Goal: Task Accomplishment & Management: Manage account settings

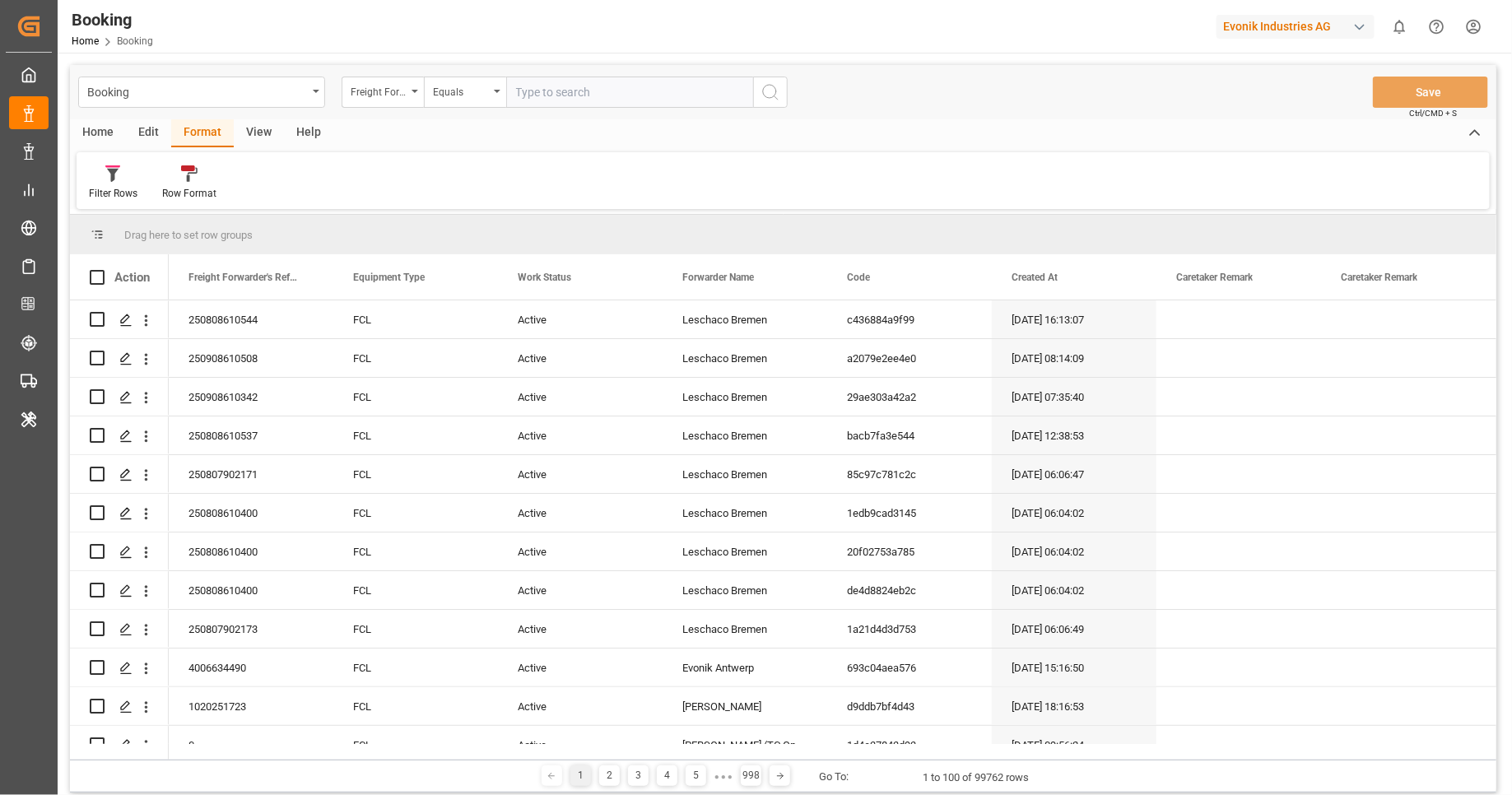
click at [1300, 27] on div "Evonik Industries AG" at bounding box center [1295, 27] width 158 height 24
type input "evonik us"
click at [1254, 105] on span "Evonik US" at bounding box center [1245, 104] width 70 height 17
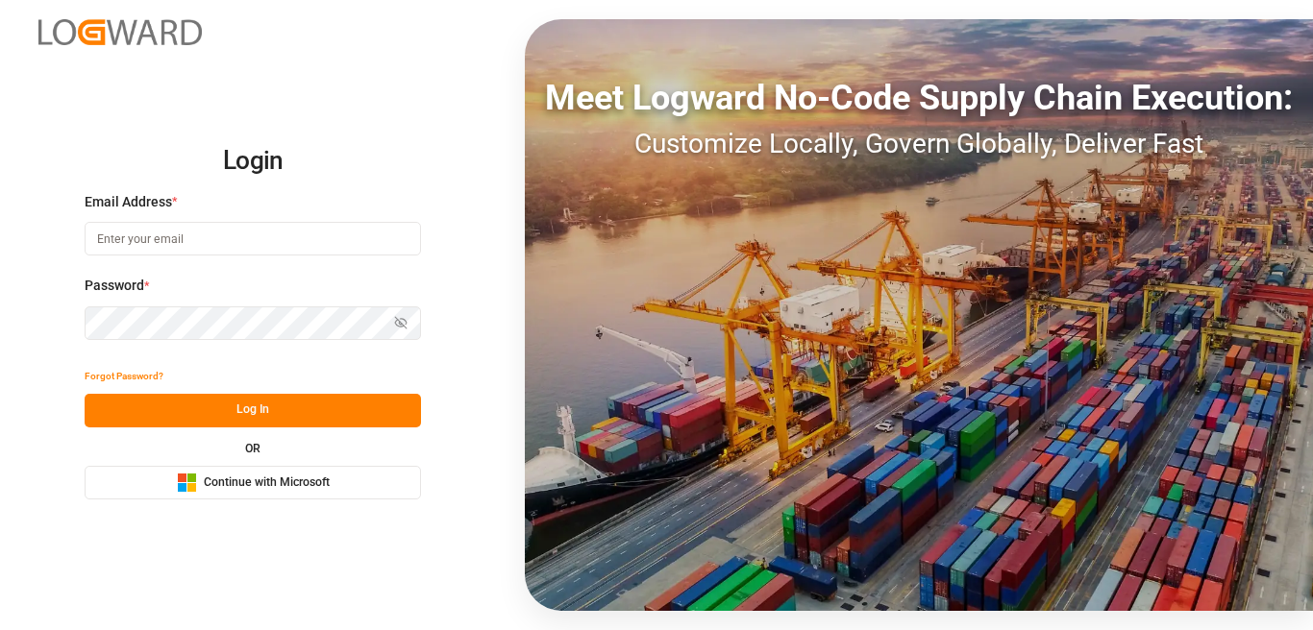
click at [279, 491] on div "Microsoft Logo Continue with Microsoft" at bounding box center [253, 483] width 153 height 20
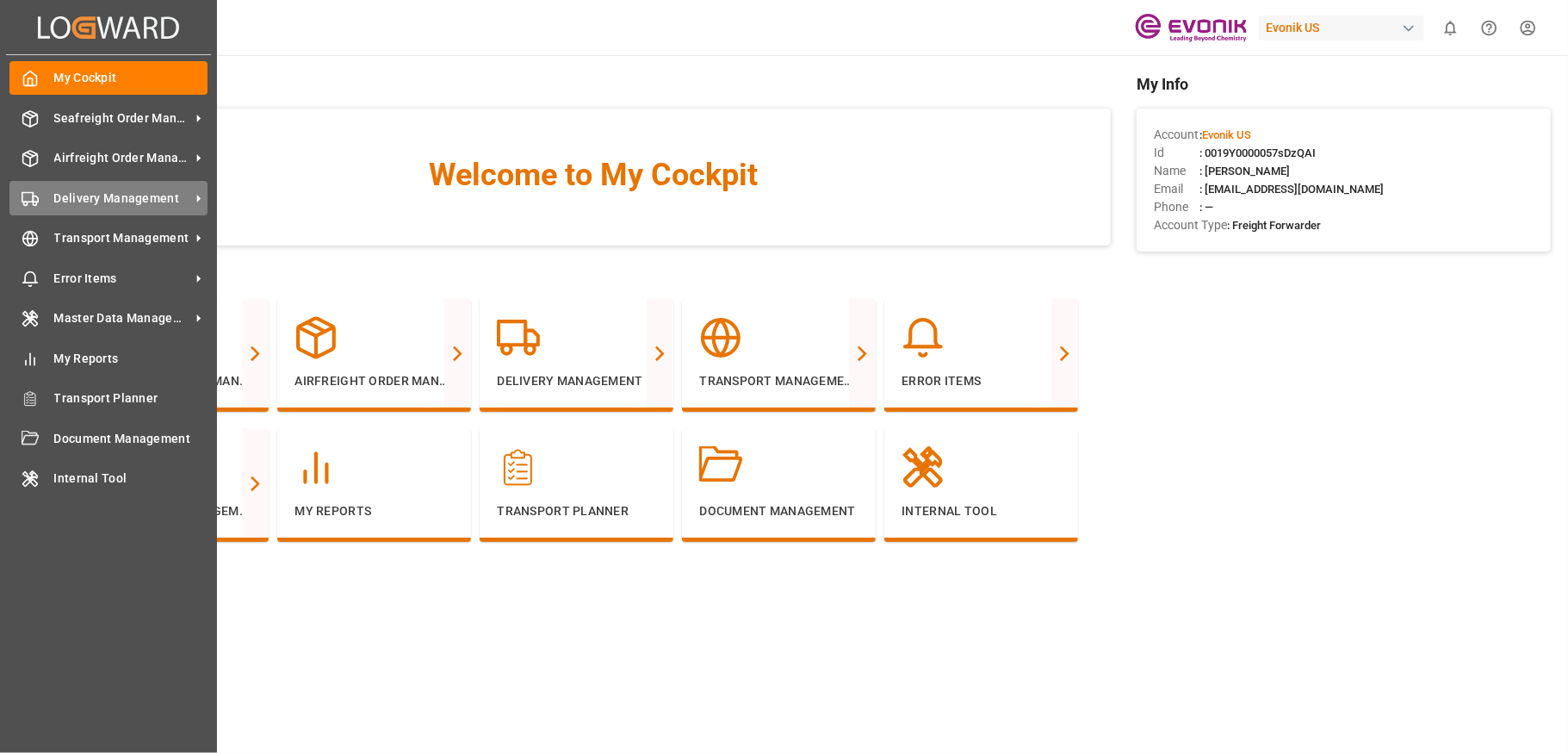
click at [200, 204] on icon at bounding box center [198, 198] width 18 height 18
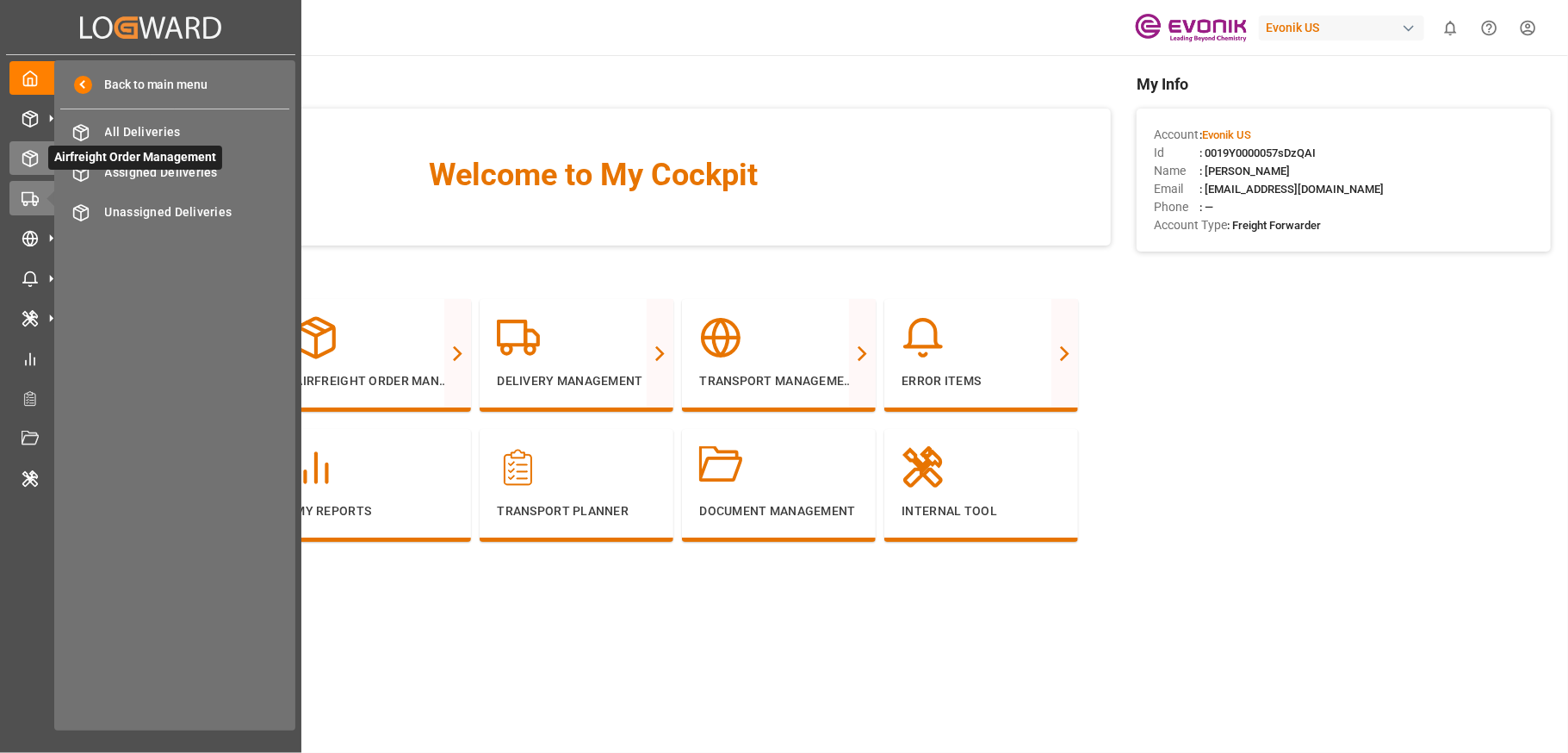
click at [39, 159] on div "Airfreight Order Management Airfreight Order Management" at bounding box center [151, 158] width 282 height 33
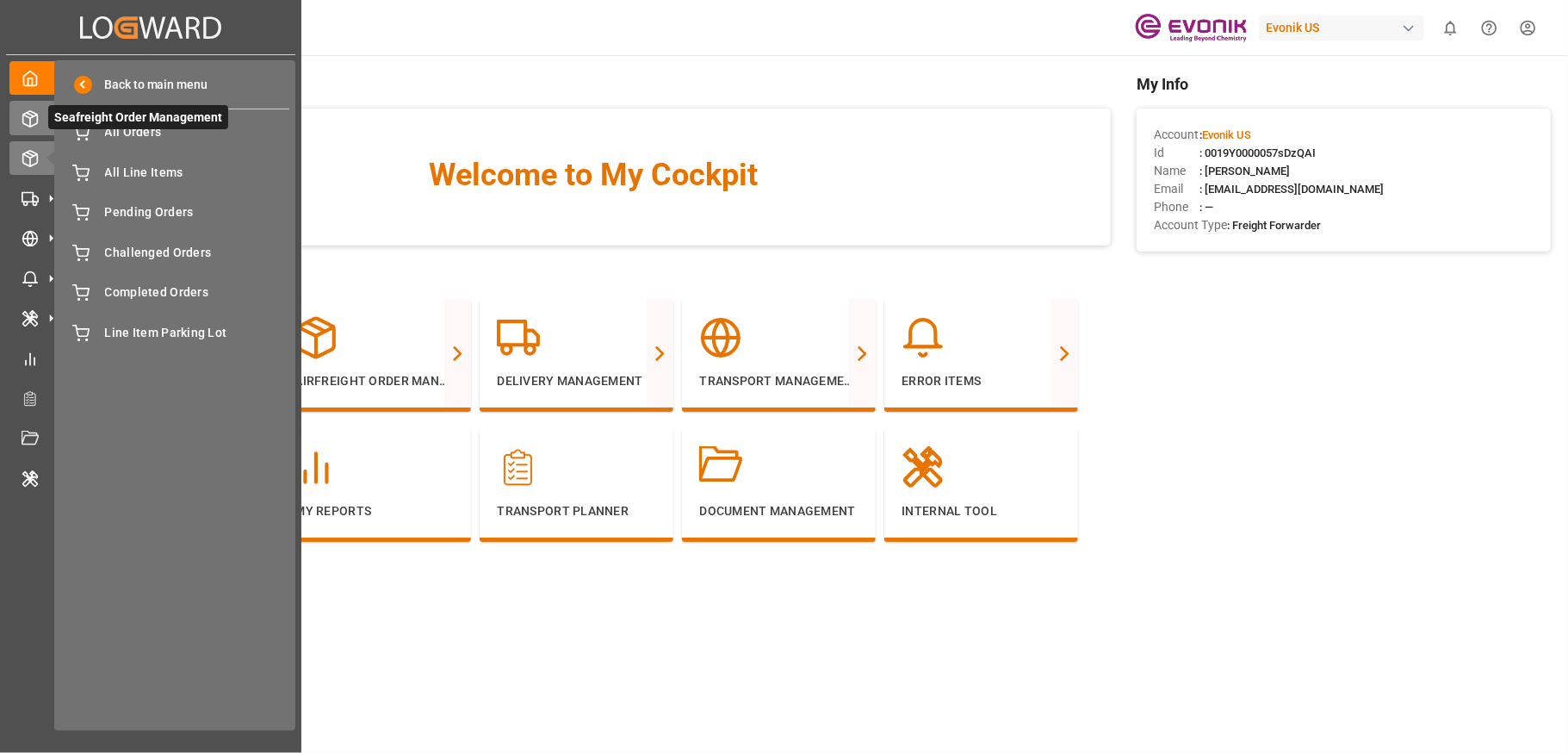
click at [24, 115] on icon at bounding box center [30, 118] width 17 height 17
click at [24, 115] on polyline at bounding box center [30, 117] width 13 height 4
click at [29, 199] on icon at bounding box center [30, 198] width 17 height 17
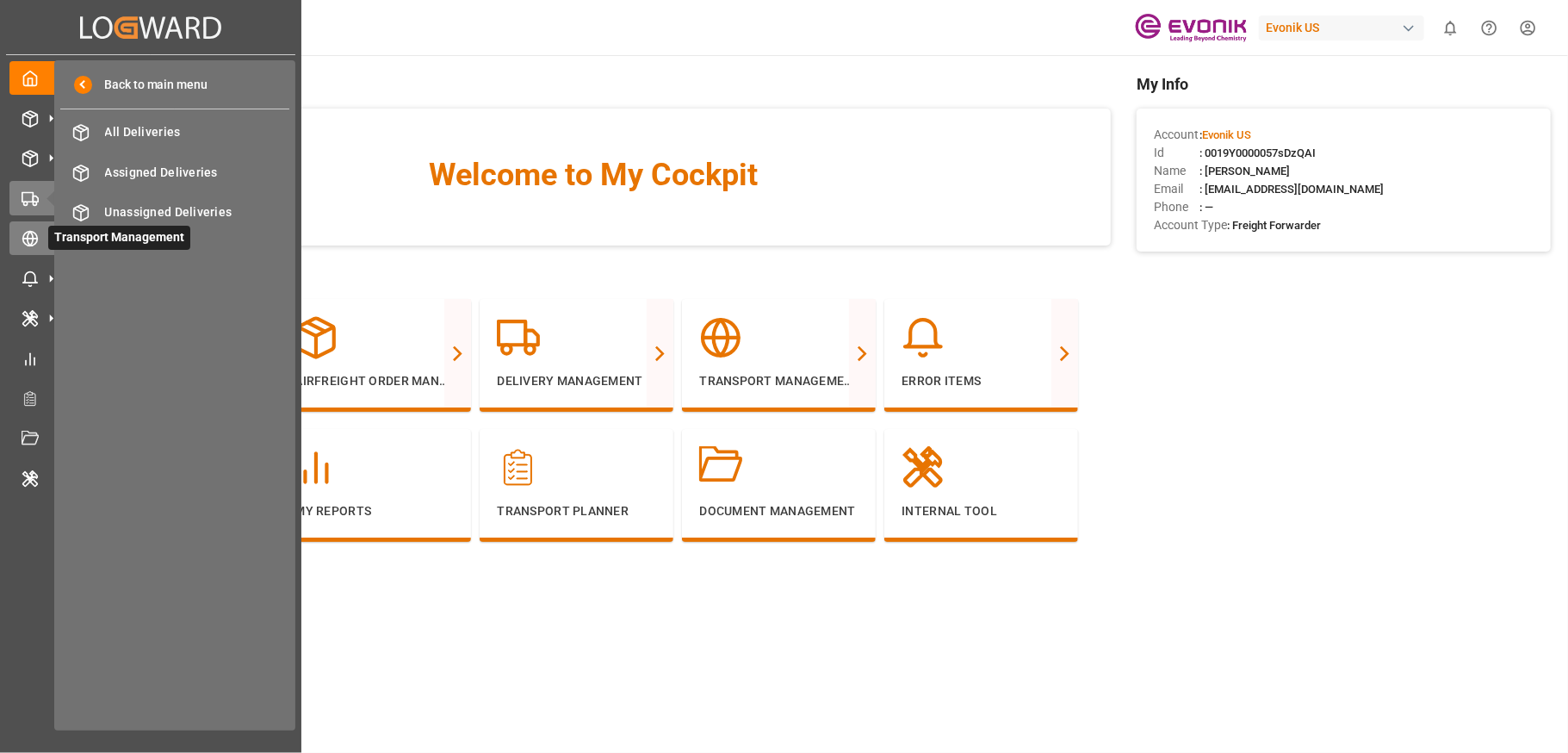
click at [29, 247] on div "Transport Management Transport Management" at bounding box center [151, 238] width 282 height 33
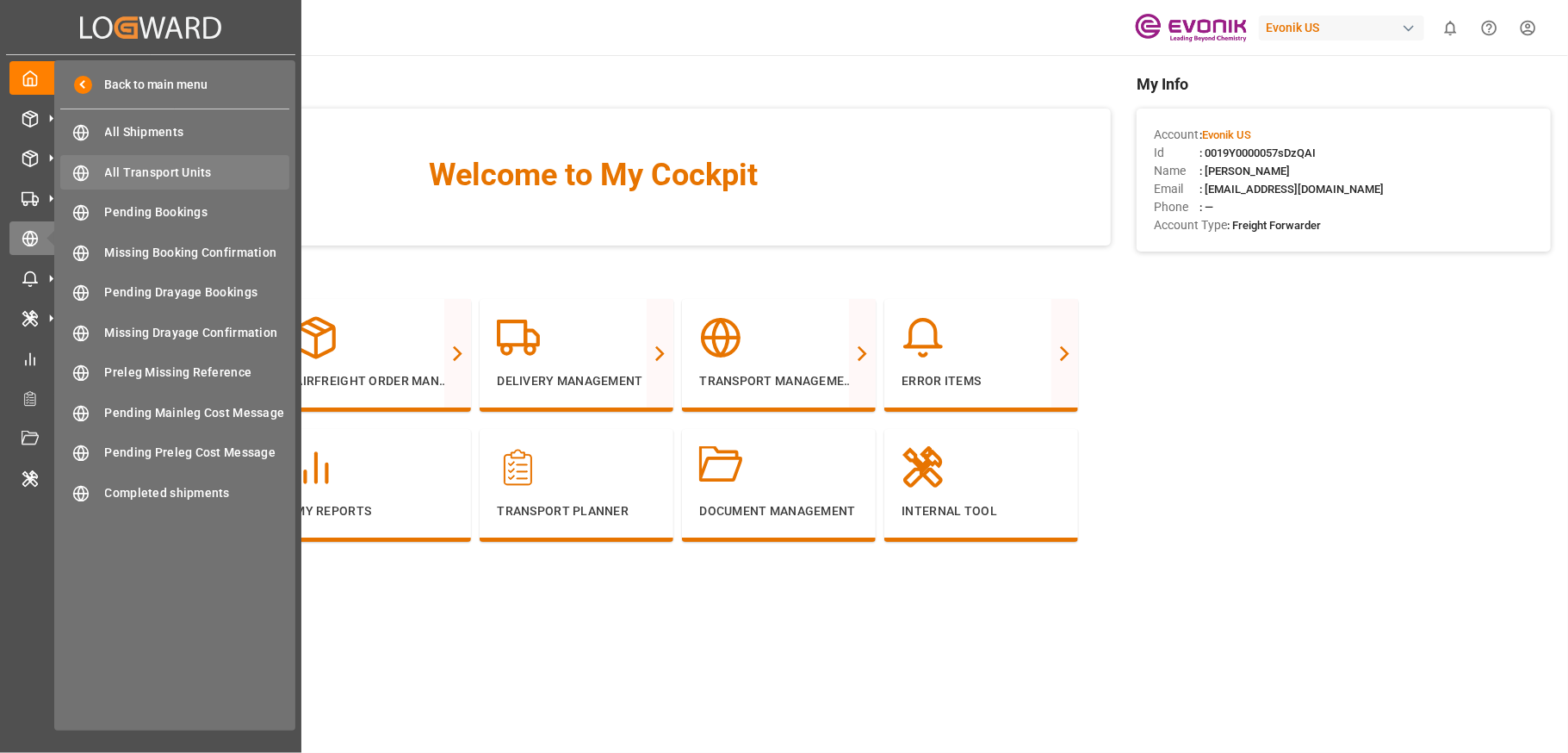
click at [177, 165] on span "All Transport Units" at bounding box center [197, 173] width 185 height 18
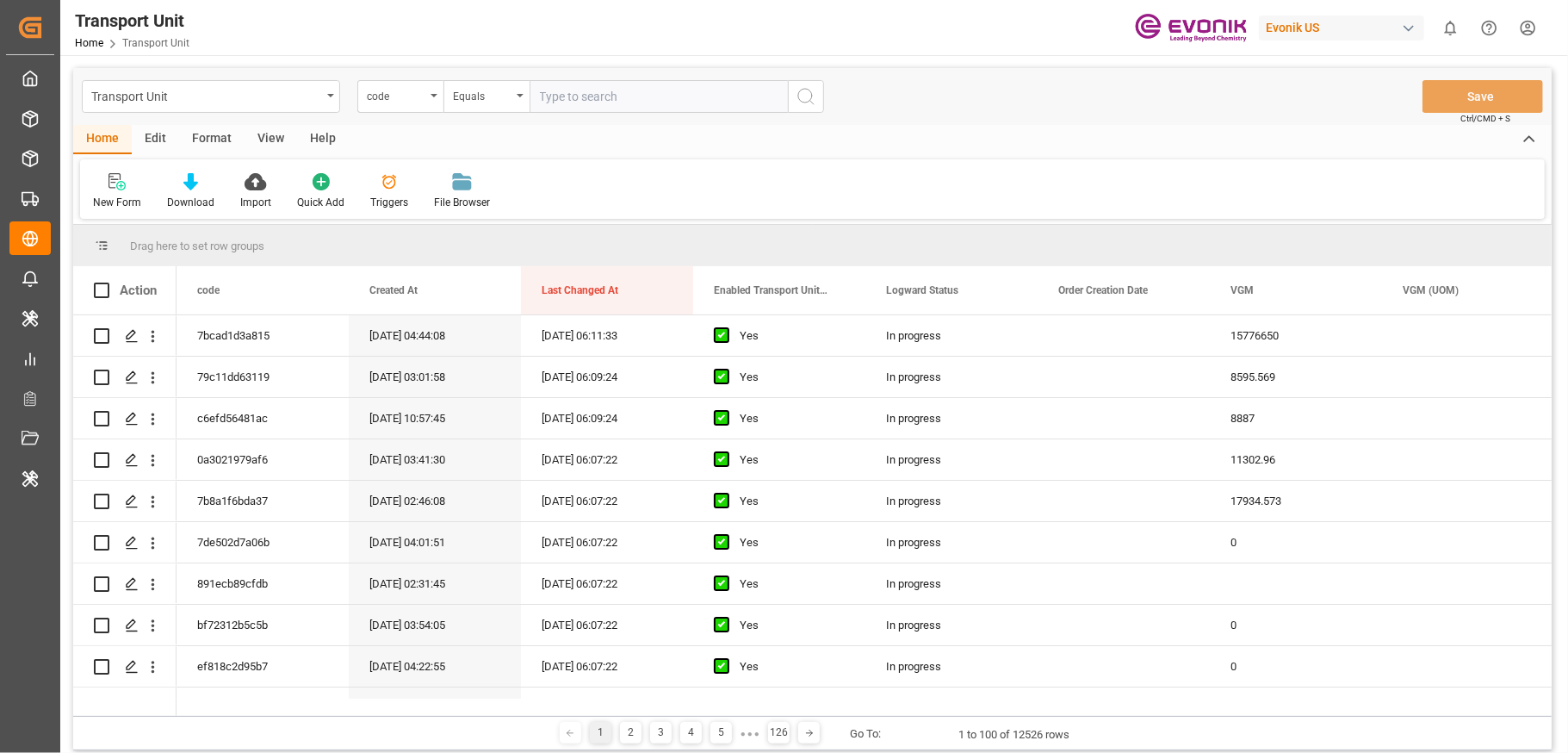
click at [207, 137] on div "Format" at bounding box center [211, 139] width 65 height 30
click at [134, 195] on div "Filter Rows" at bounding box center [118, 202] width 51 height 15
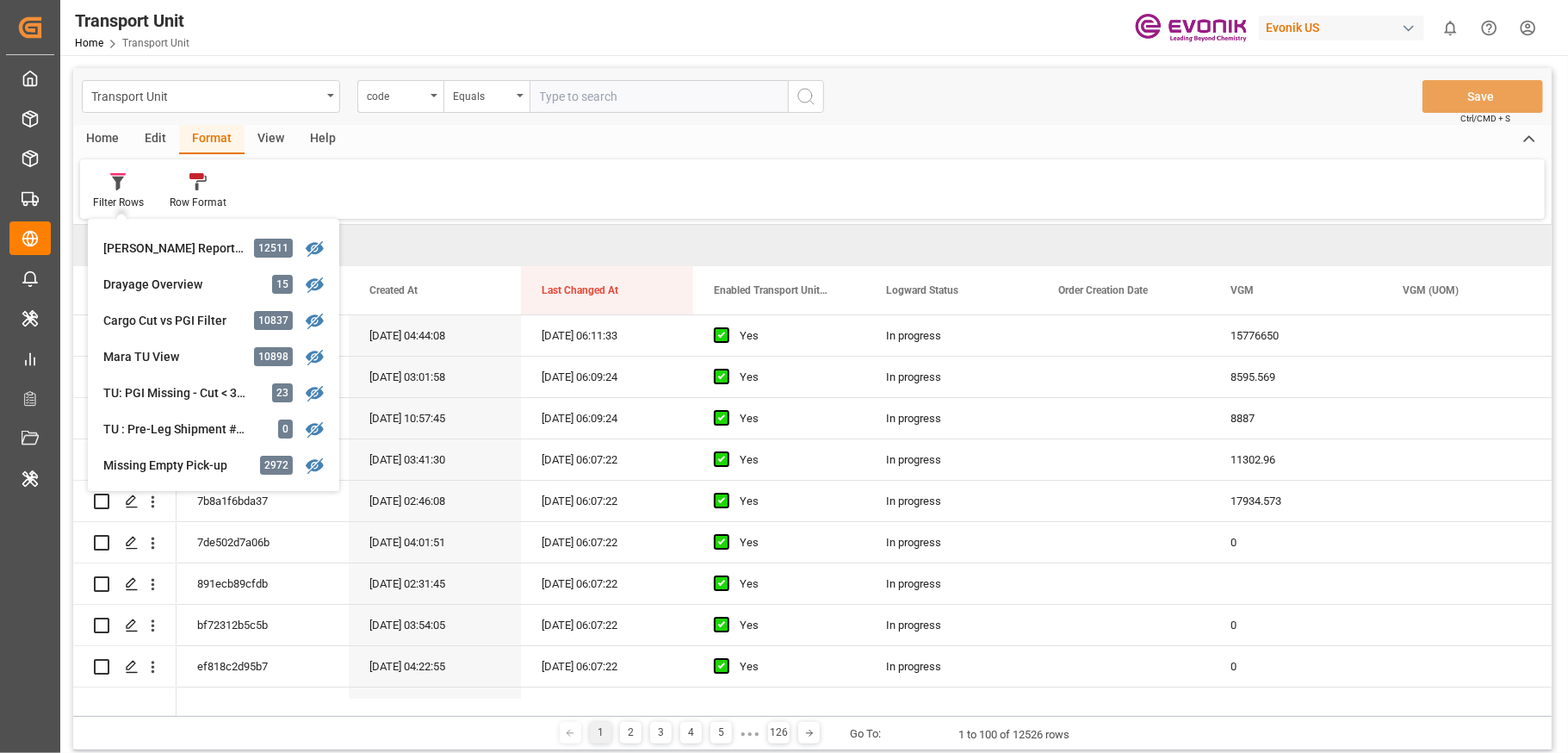
scroll to position [438, 0]
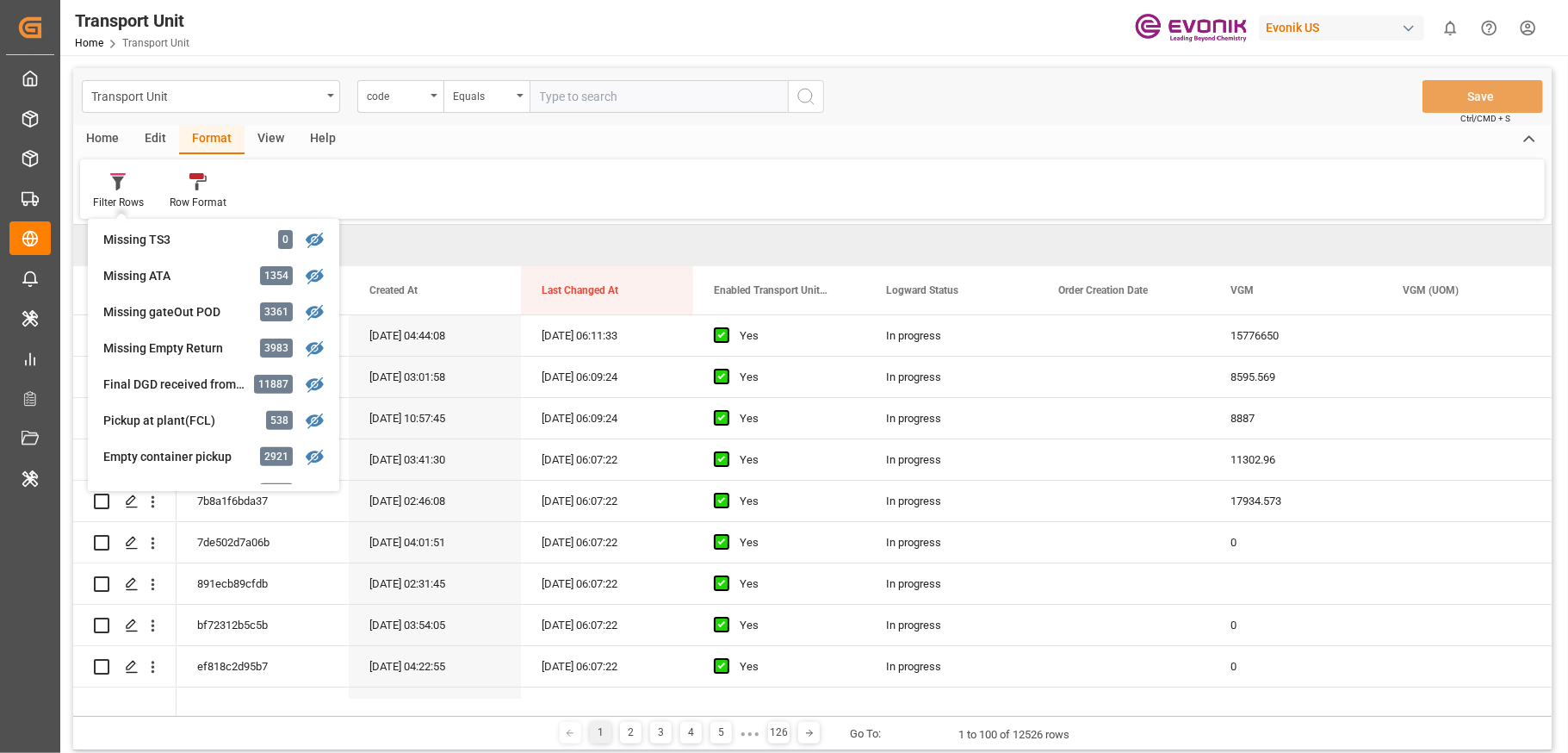
click at [147, 143] on div "Edit" at bounding box center [155, 139] width 47 height 30
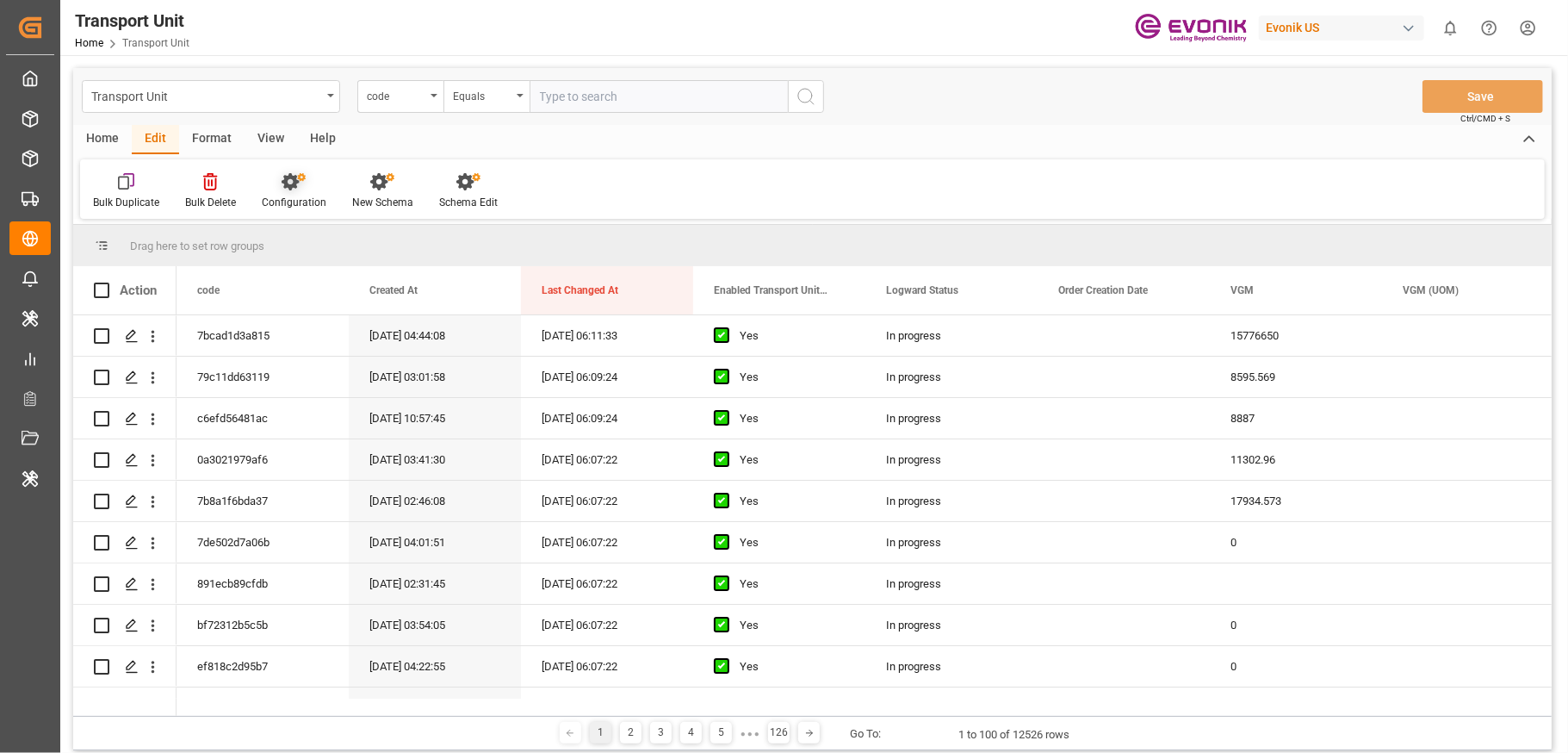
click at [304, 178] on icon at bounding box center [301, 177] width 8 height 8
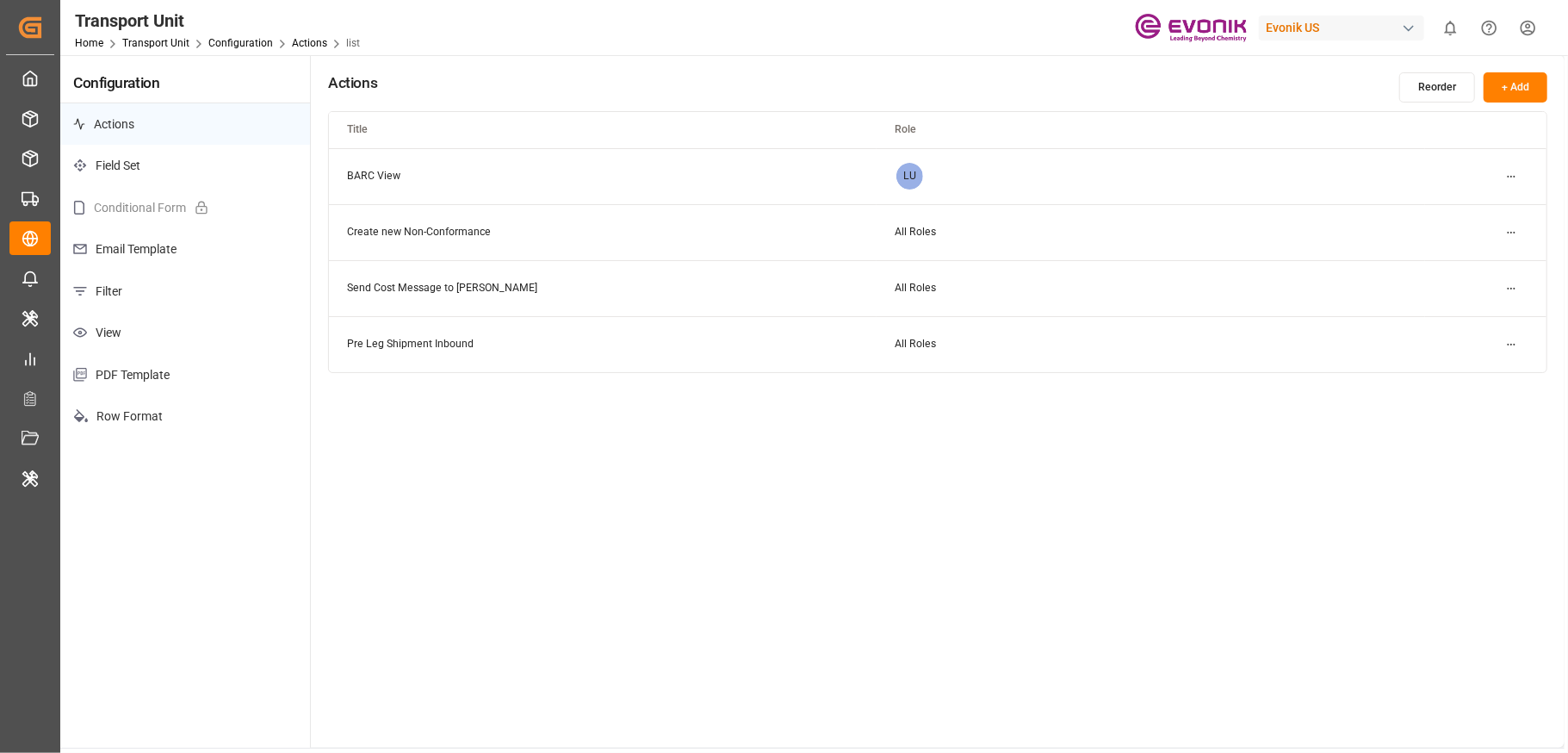
click at [206, 281] on p "Filter" at bounding box center [185, 291] width 250 height 42
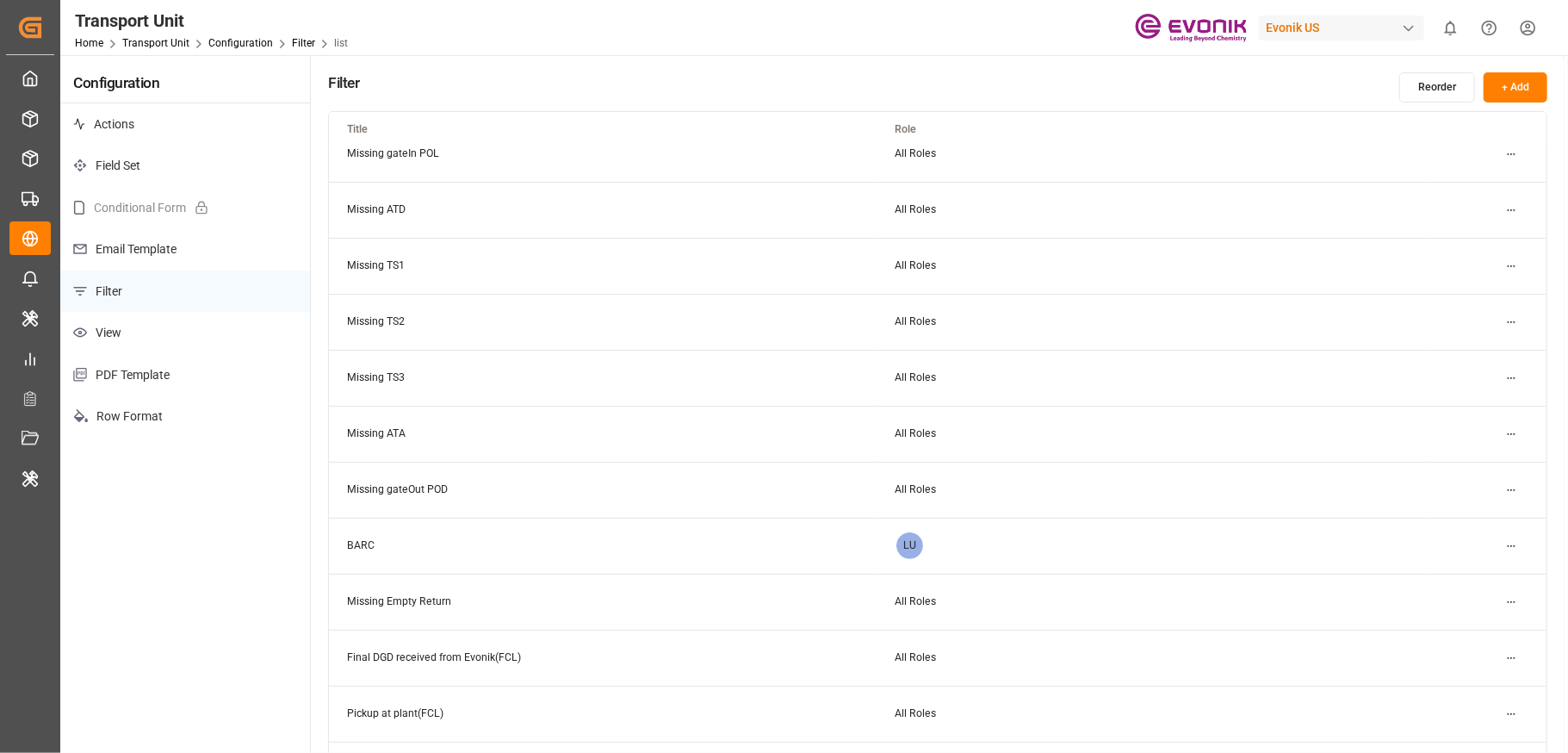
scroll to position [473, 0]
click at [1176, 432] on html "Created by potrace 1.15, written by Peter Selinger 2001-2017 Created by potrace…" at bounding box center [784, 376] width 1568 height 753
click at [1176, 459] on div "Edit" at bounding box center [1479, 465] width 89 height 24
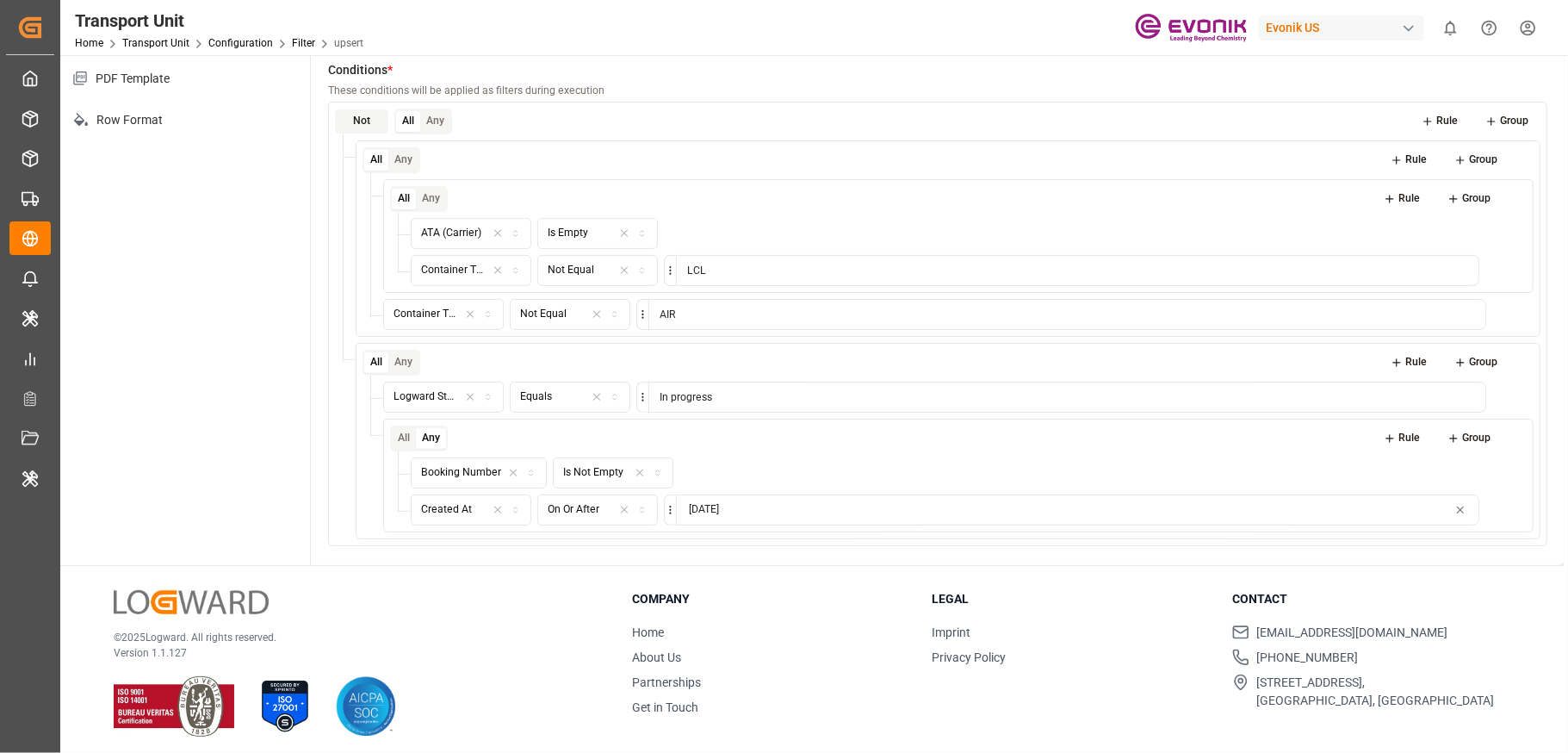
scroll to position [304, 0]
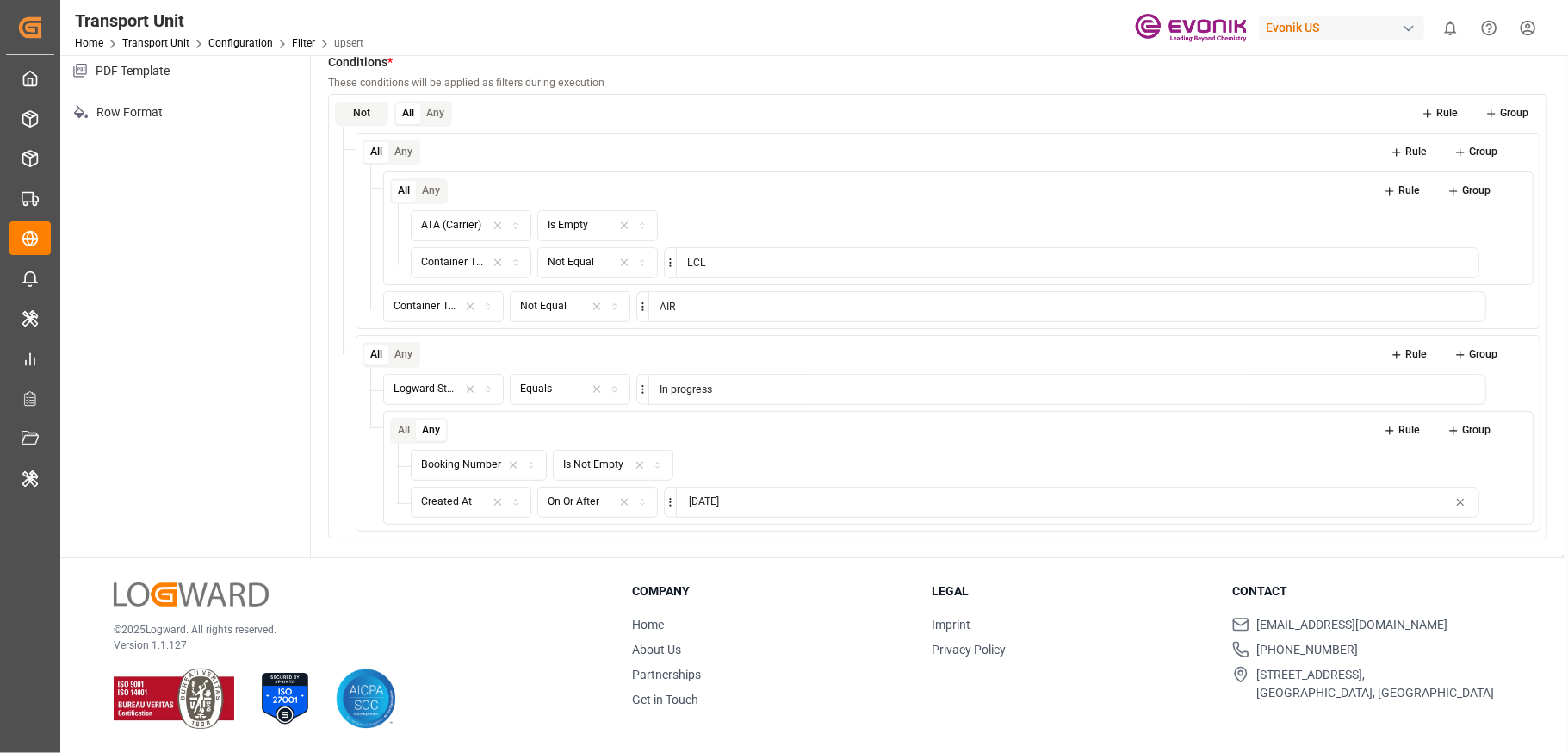
click at [442, 115] on button "Any" at bounding box center [435, 114] width 30 height 22
click at [408, 111] on button "All" at bounding box center [408, 114] width 24 height 22
click at [433, 116] on button "Any" at bounding box center [435, 114] width 30 height 22
click at [415, 117] on button "All" at bounding box center [408, 114] width 24 height 22
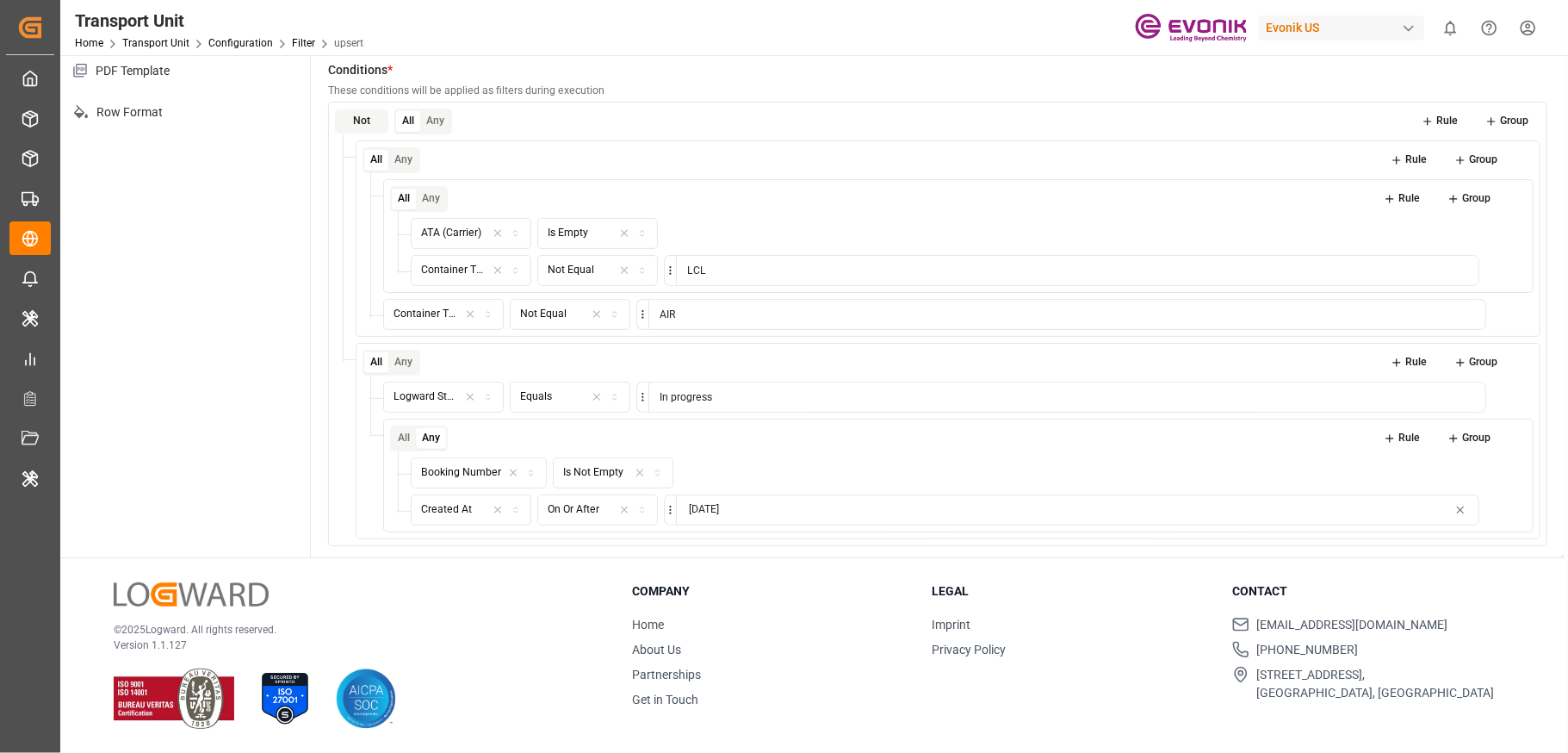
click at [1176, 118] on button "Rule" at bounding box center [1440, 121] width 61 height 24
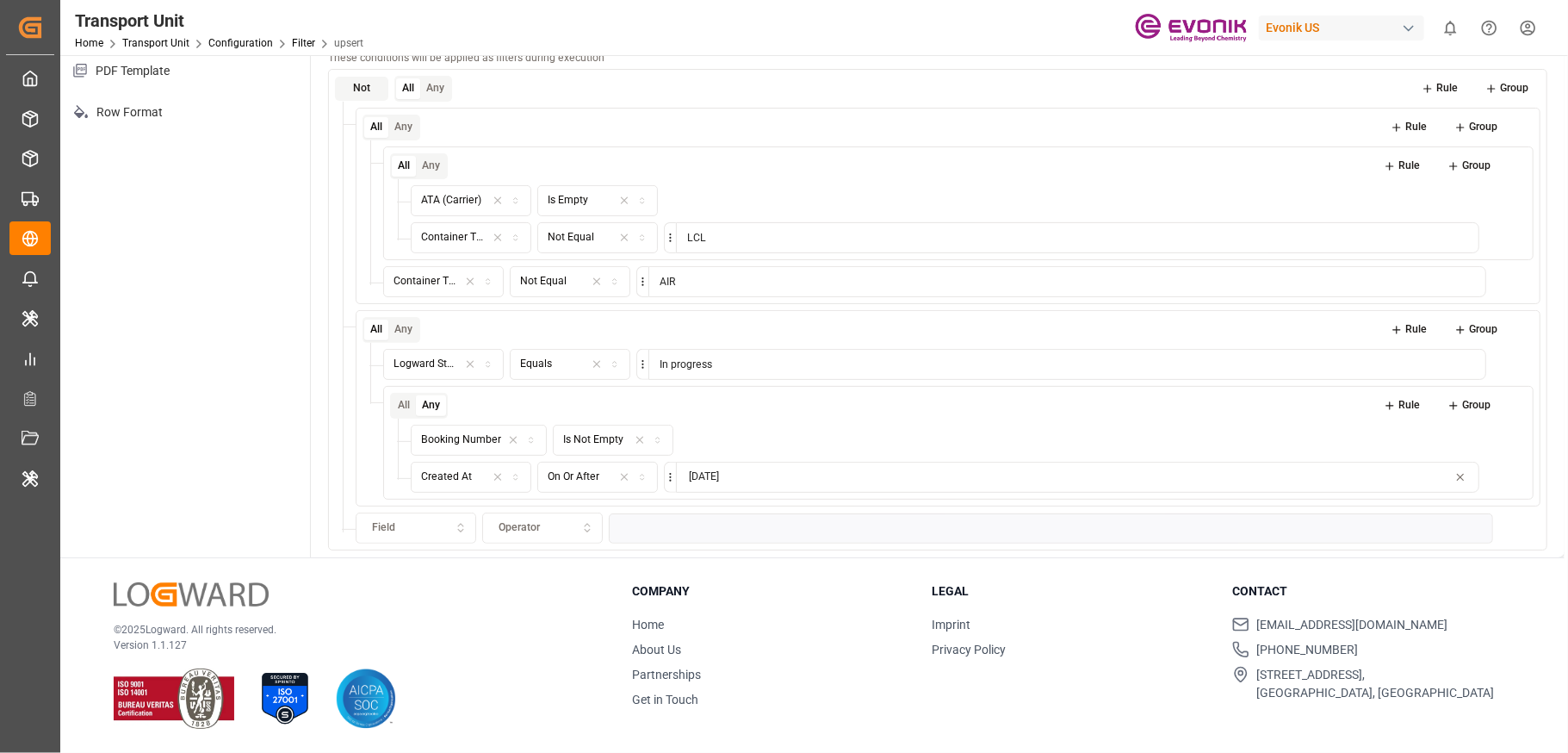
scroll to position [80, 0]
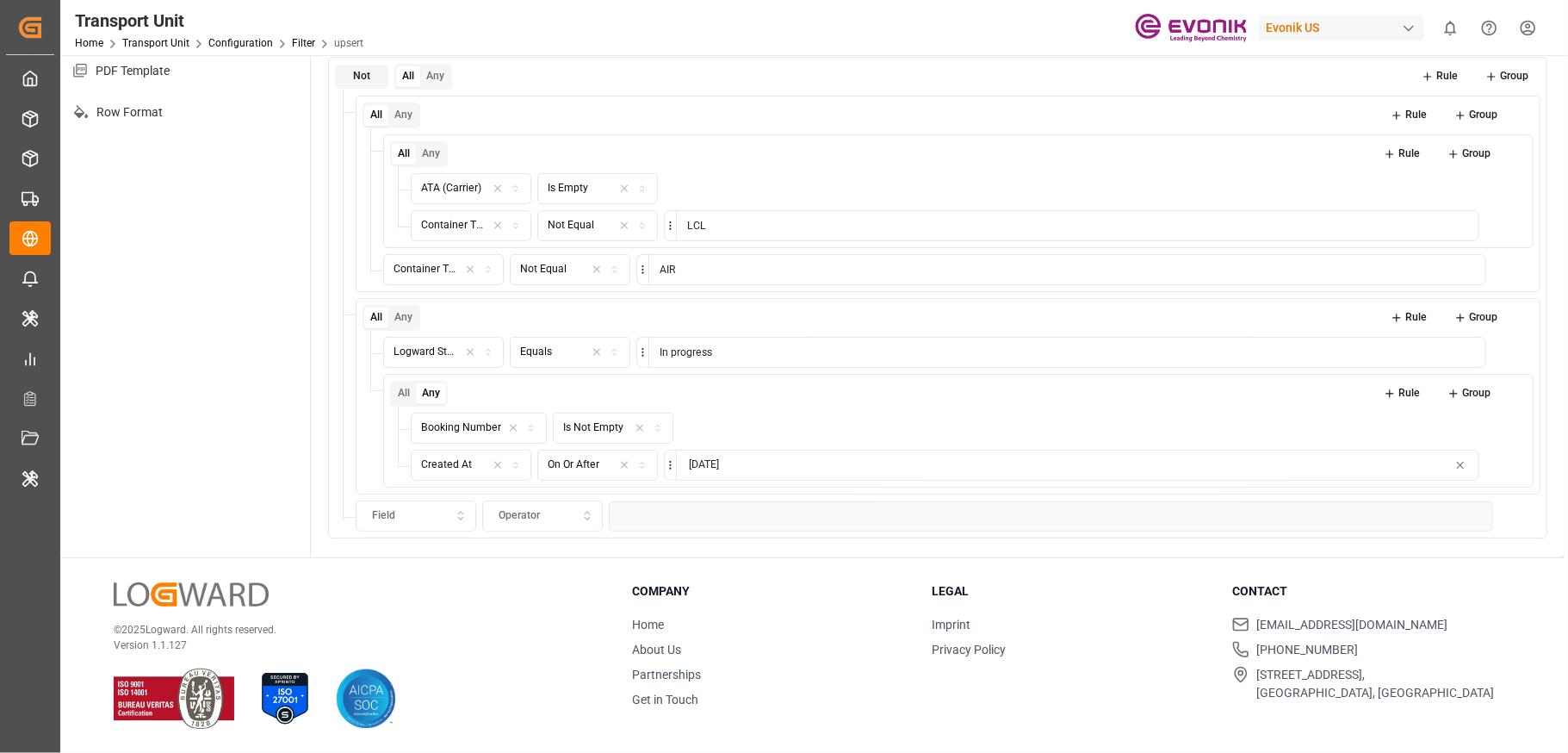
click at [443, 512] on div "Field" at bounding box center [417, 515] width 113 height 15
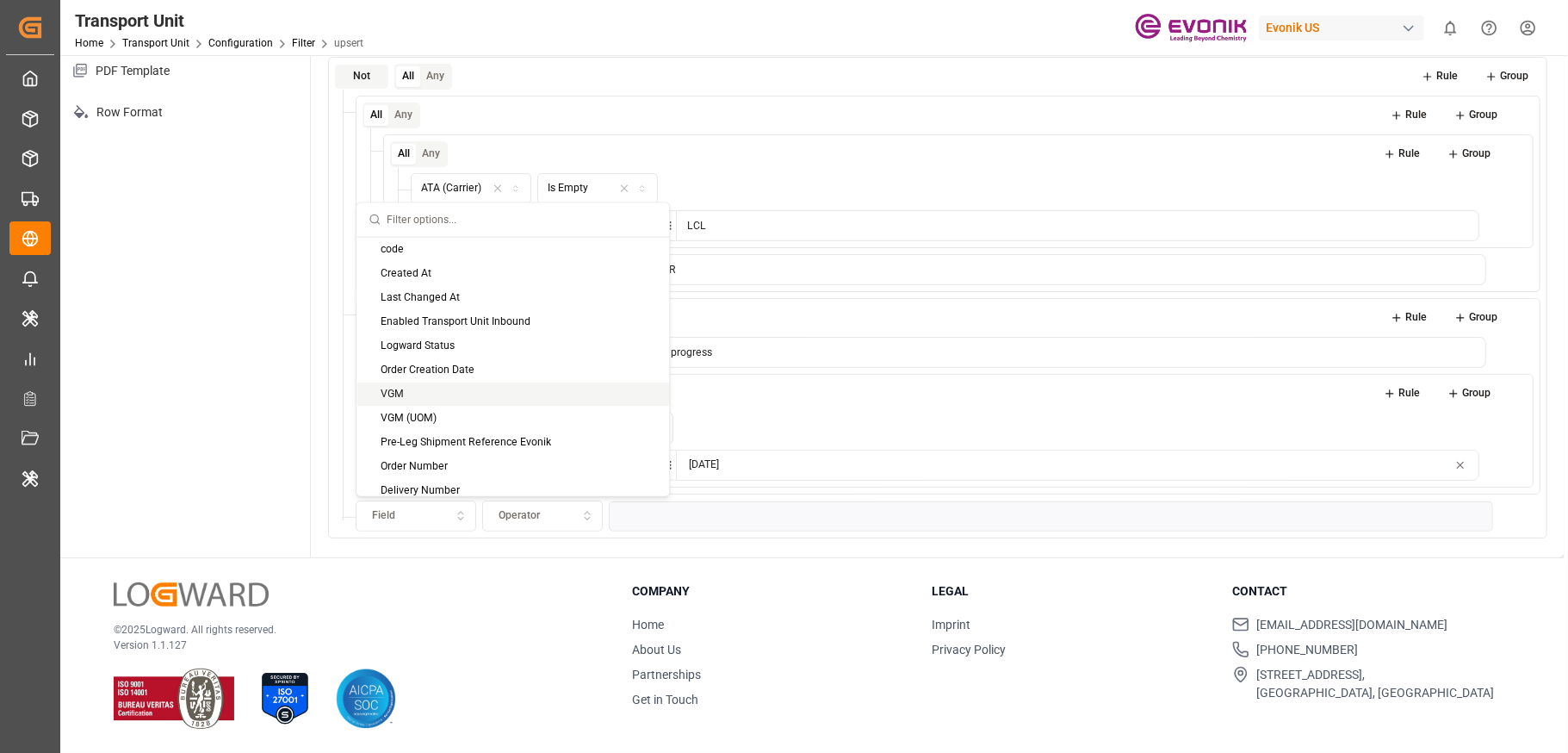
click at [395, 515] on div "Field" at bounding box center [417, 515] width 113 height 15
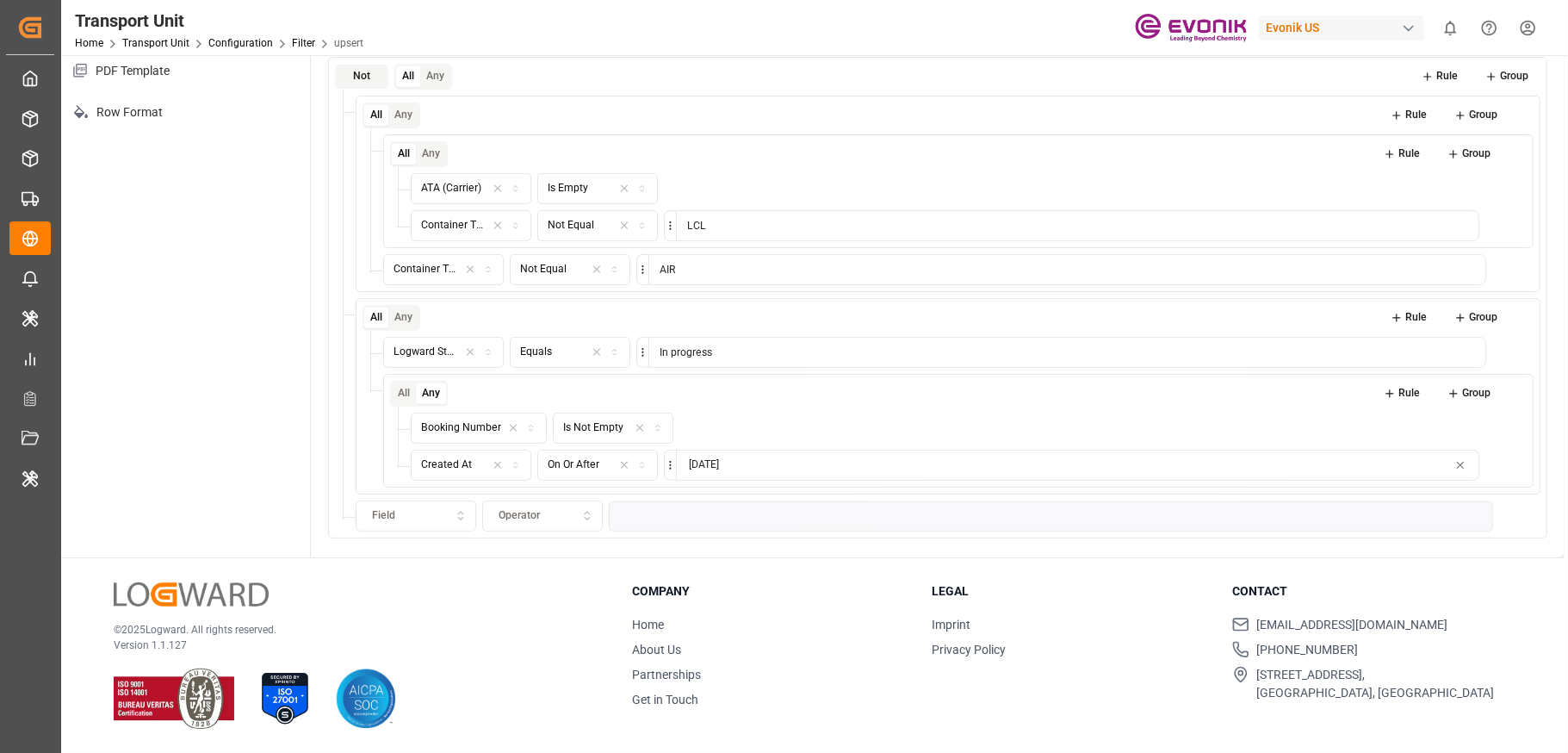
click at [395, 515] on div "Field" at bounding box center [417, 515] width 113 height 15
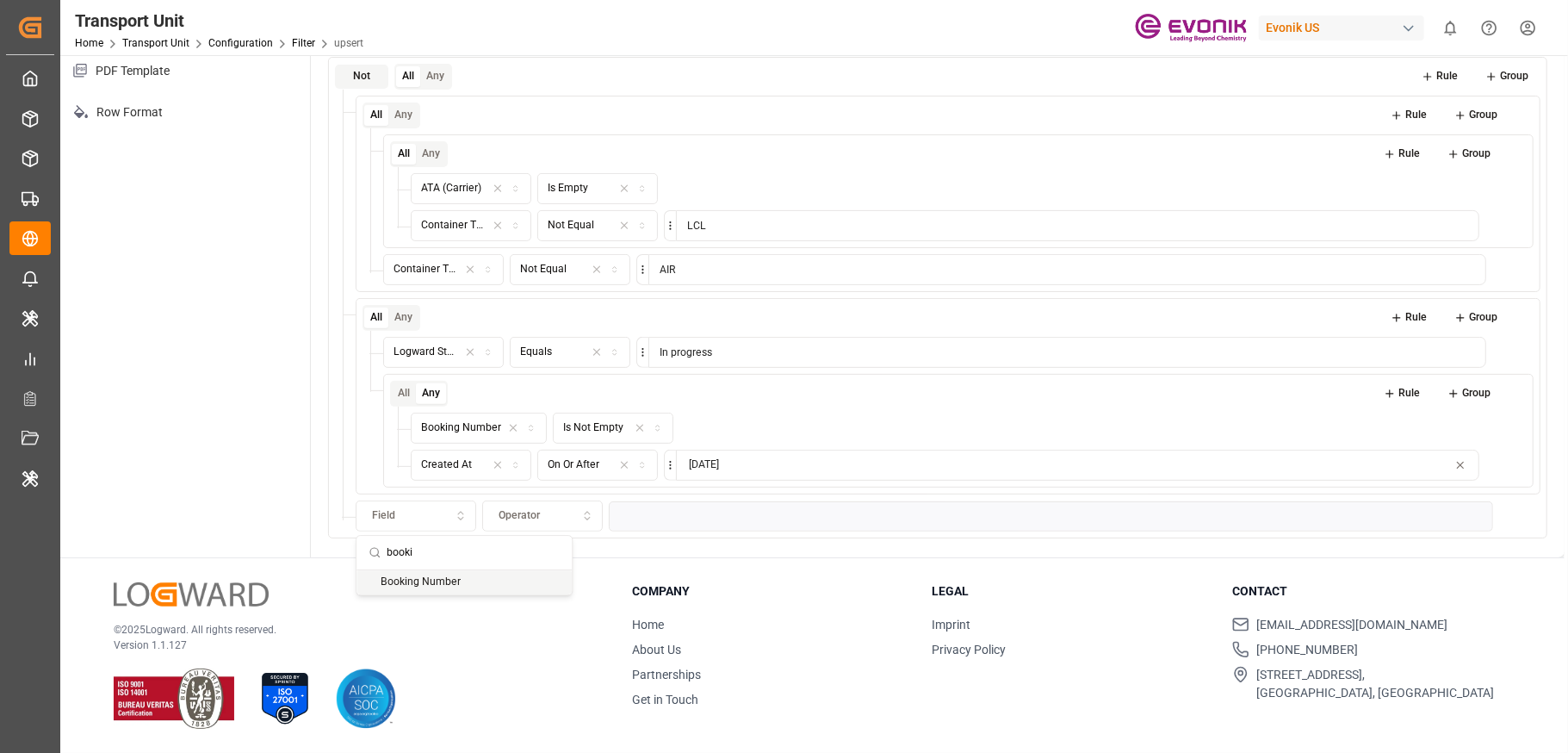
type input "booki"
click at [471, 564] on div "Booking Number" at bounding box center [464, 582] width 215 height 24
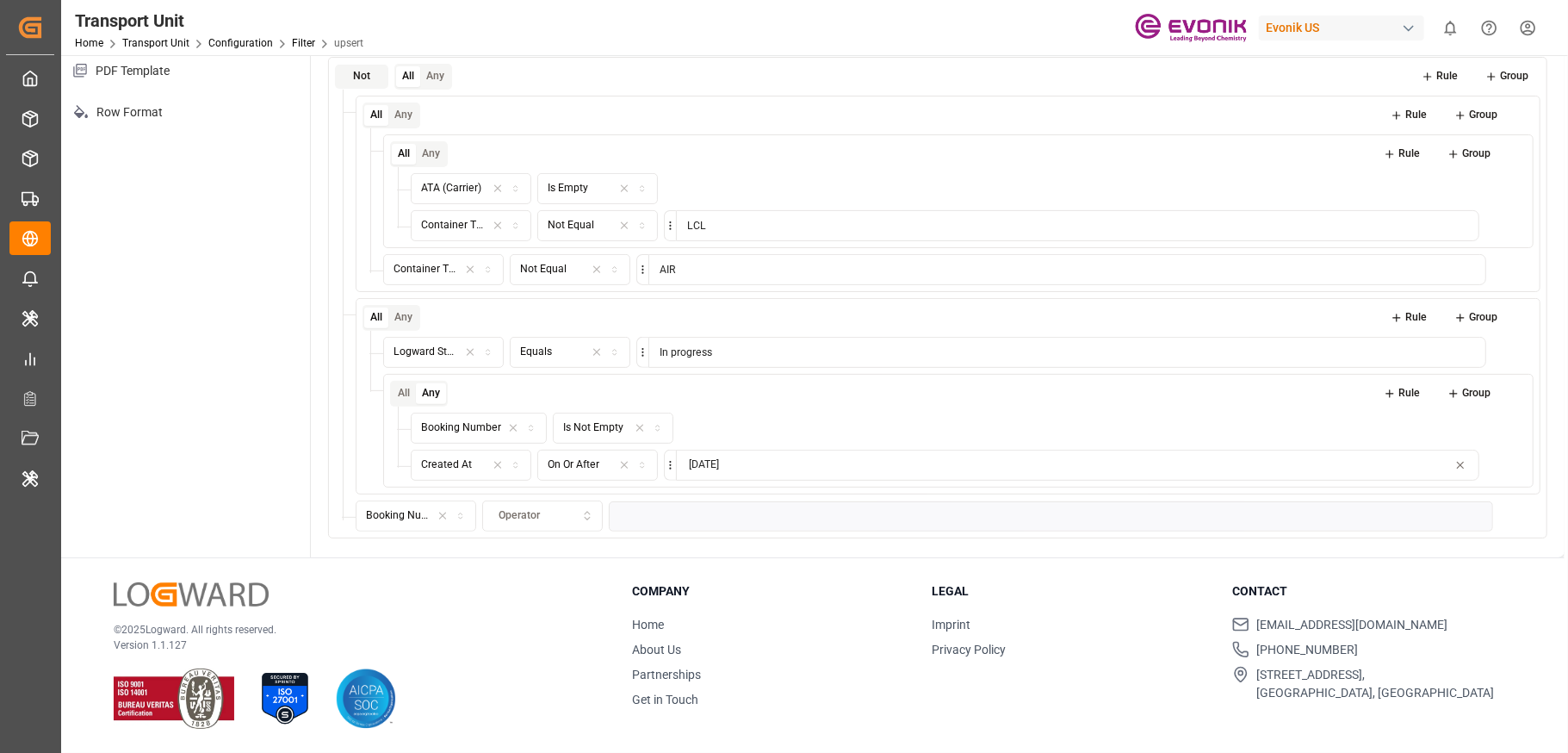
click at [563, 516] on div "Operator" at bounding box center [543, 515] width 113 height 15
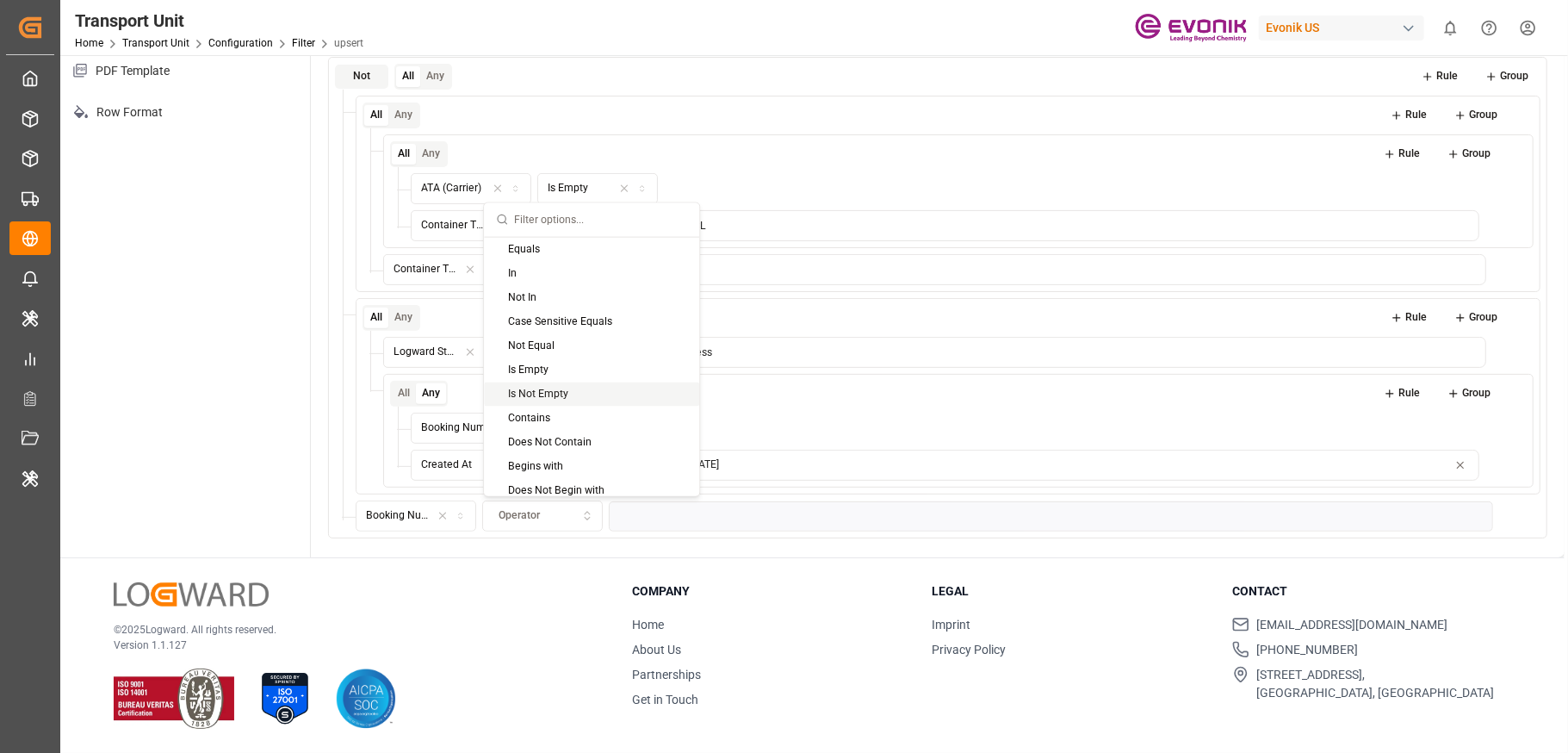
click at [603, 393] on div "Is Not Empty" at bounding box center [591, 394] width 215 height 24
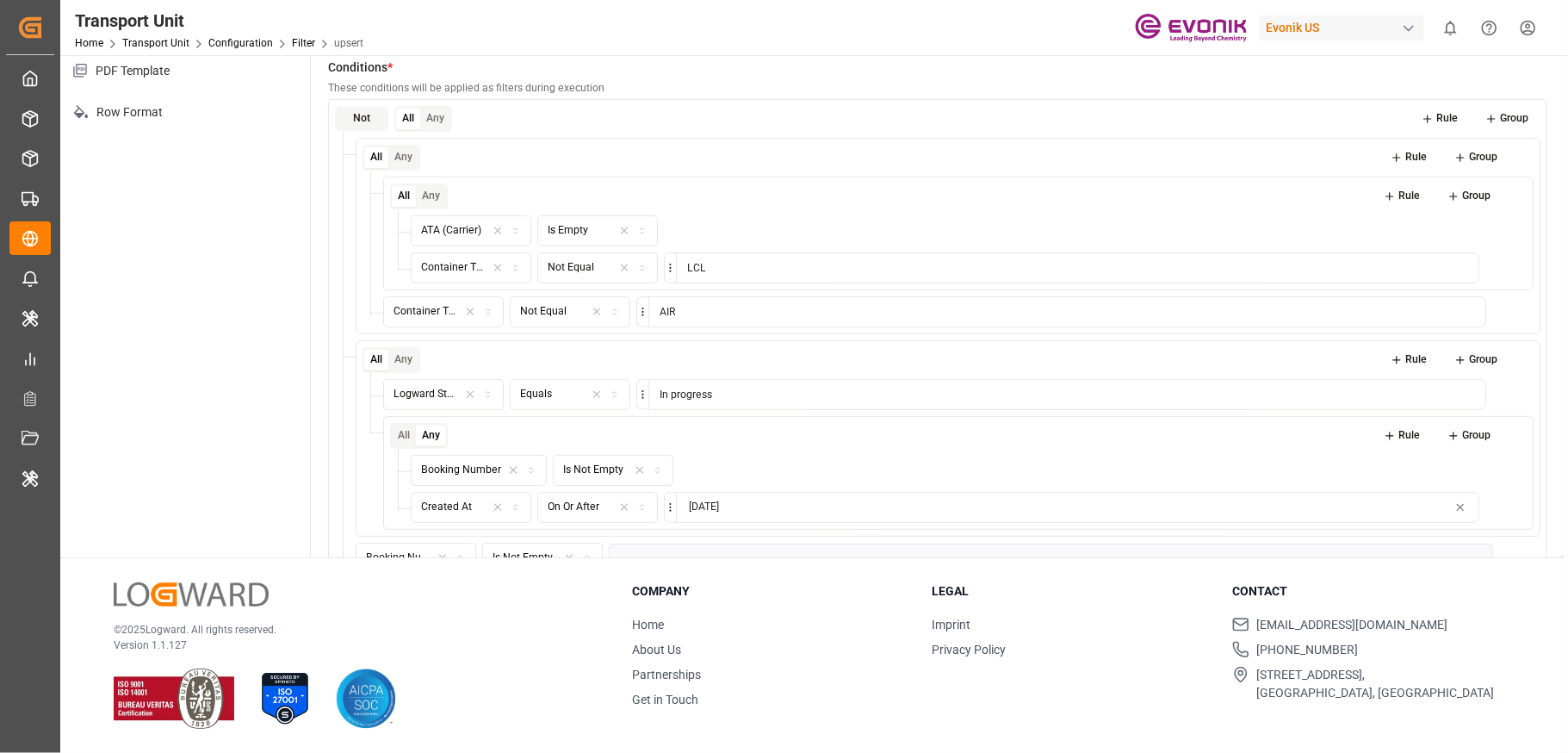
scroll to position [0, 0]
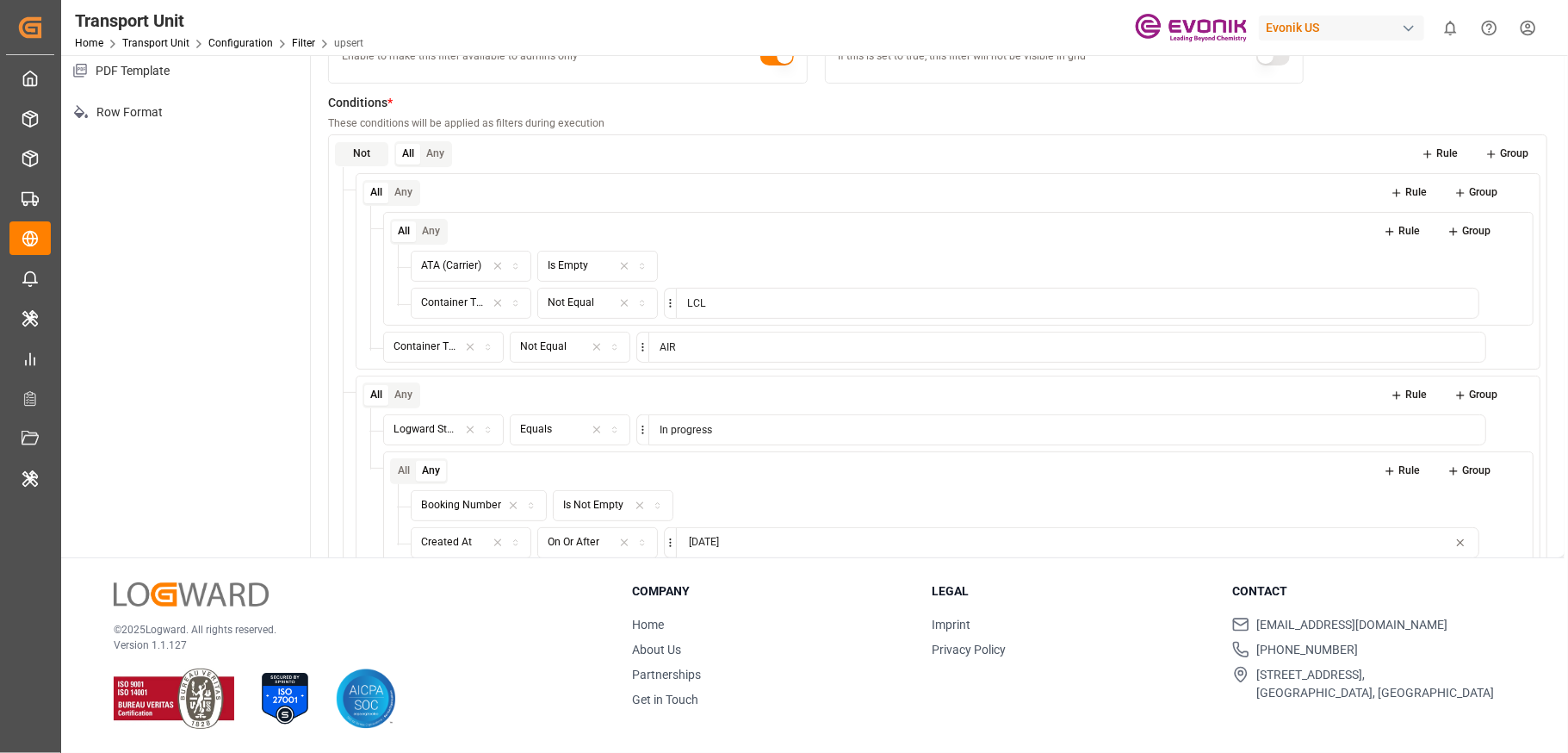
click at [1176, 151] on button "Rule" at bounding box center [1440, 154] width 61 height 24
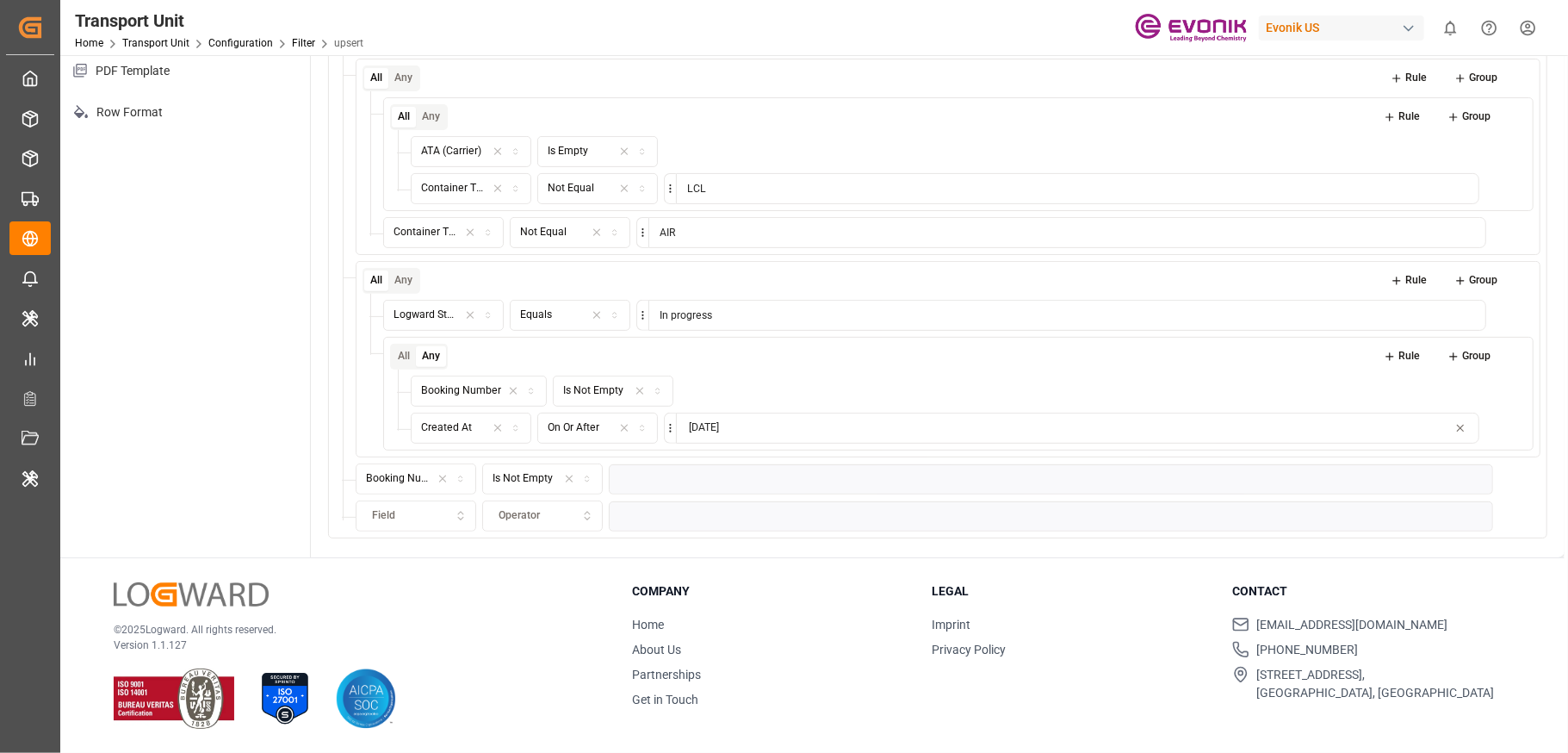
scroll to position [117, 0]
click at [429, 522] on div "Field" at bounding box center [417, 515] width 113 height 15
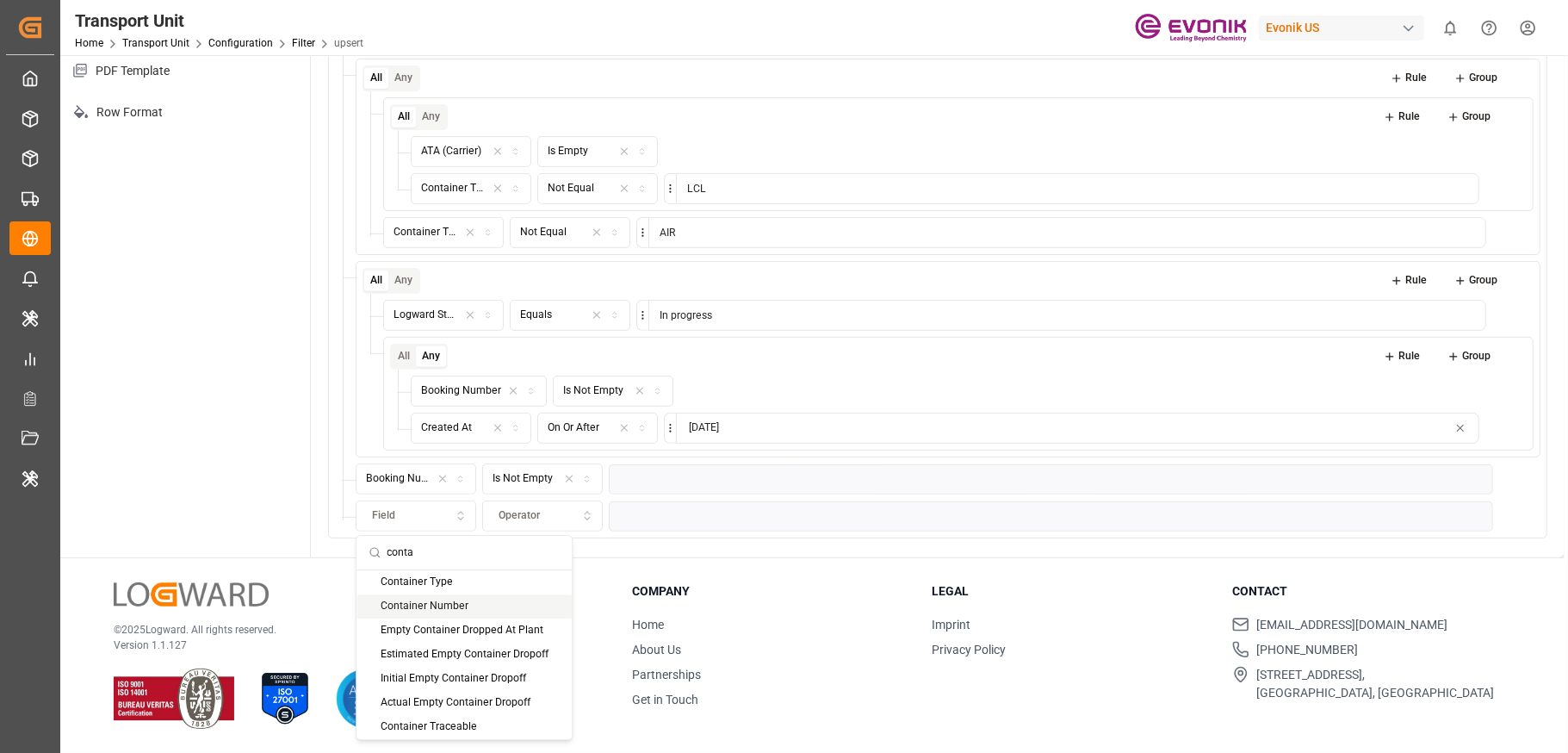
type input "conta"
click at [445, 564] on div "Container Number" at bounding box center [464, 606] width 215 height 24
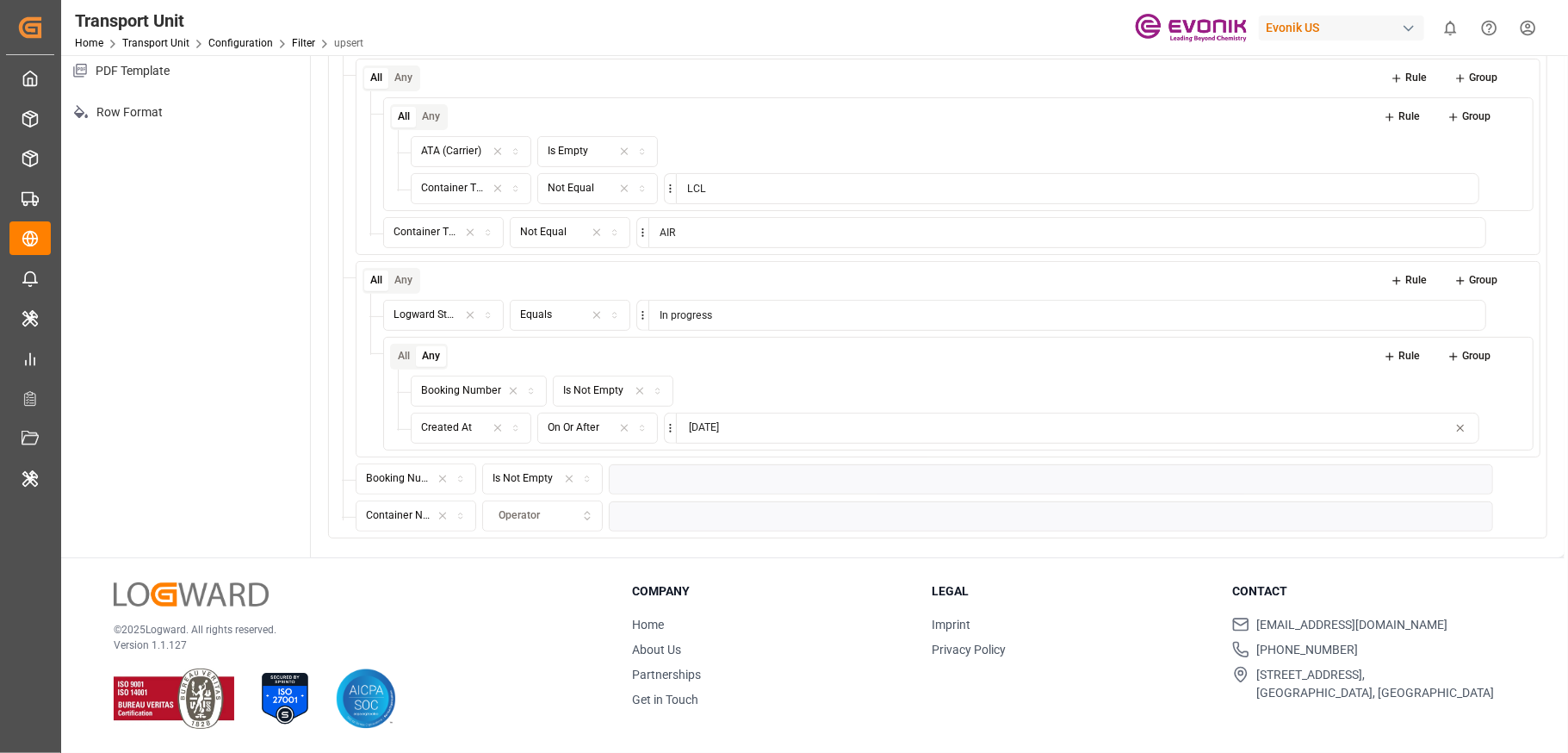
click at [547, 522] on div "Operator" at bounding box center [543, 515] width 113 height 15
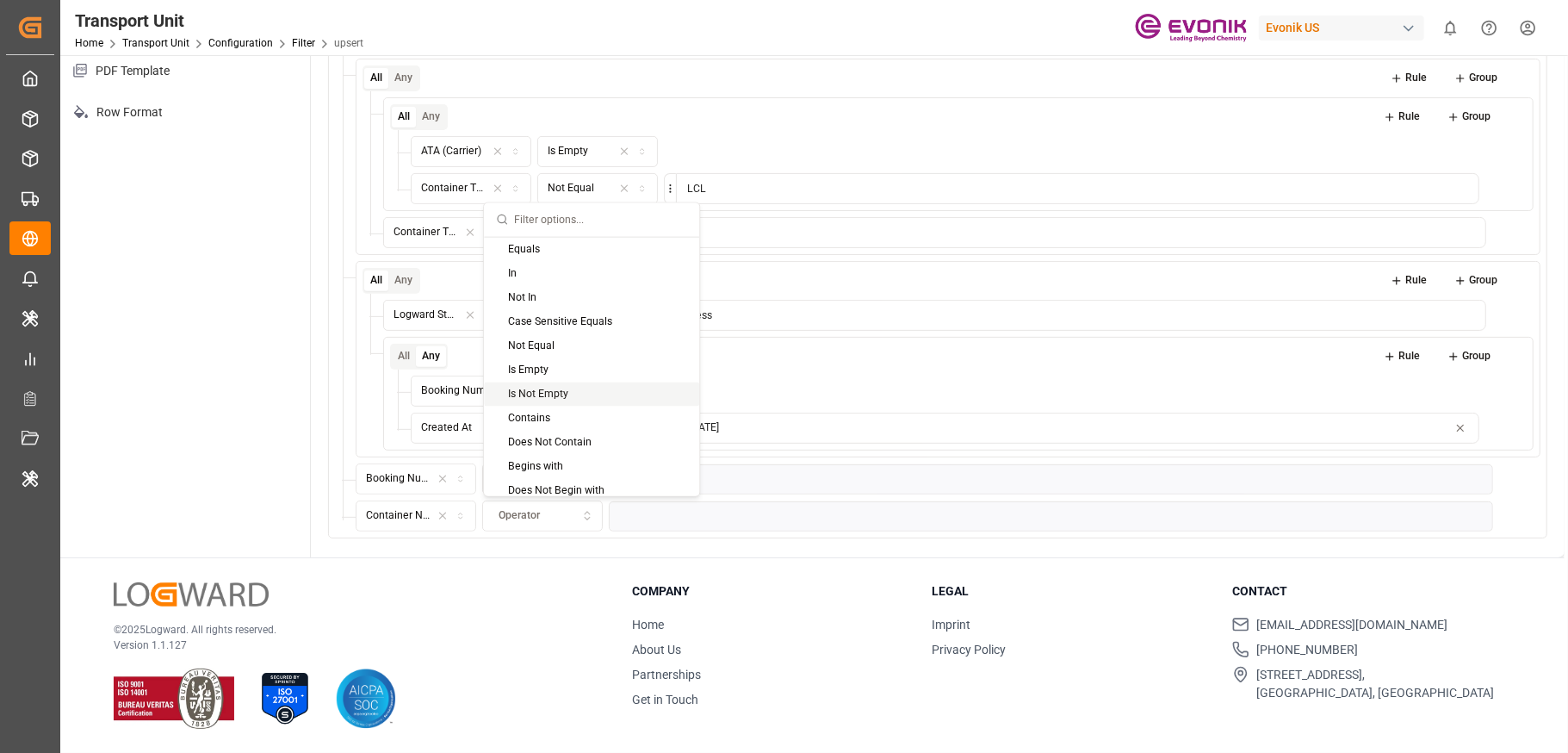
click at [606, 394] on div "Is Not Empty" at bounding box center [591, 394] width 215 height 24
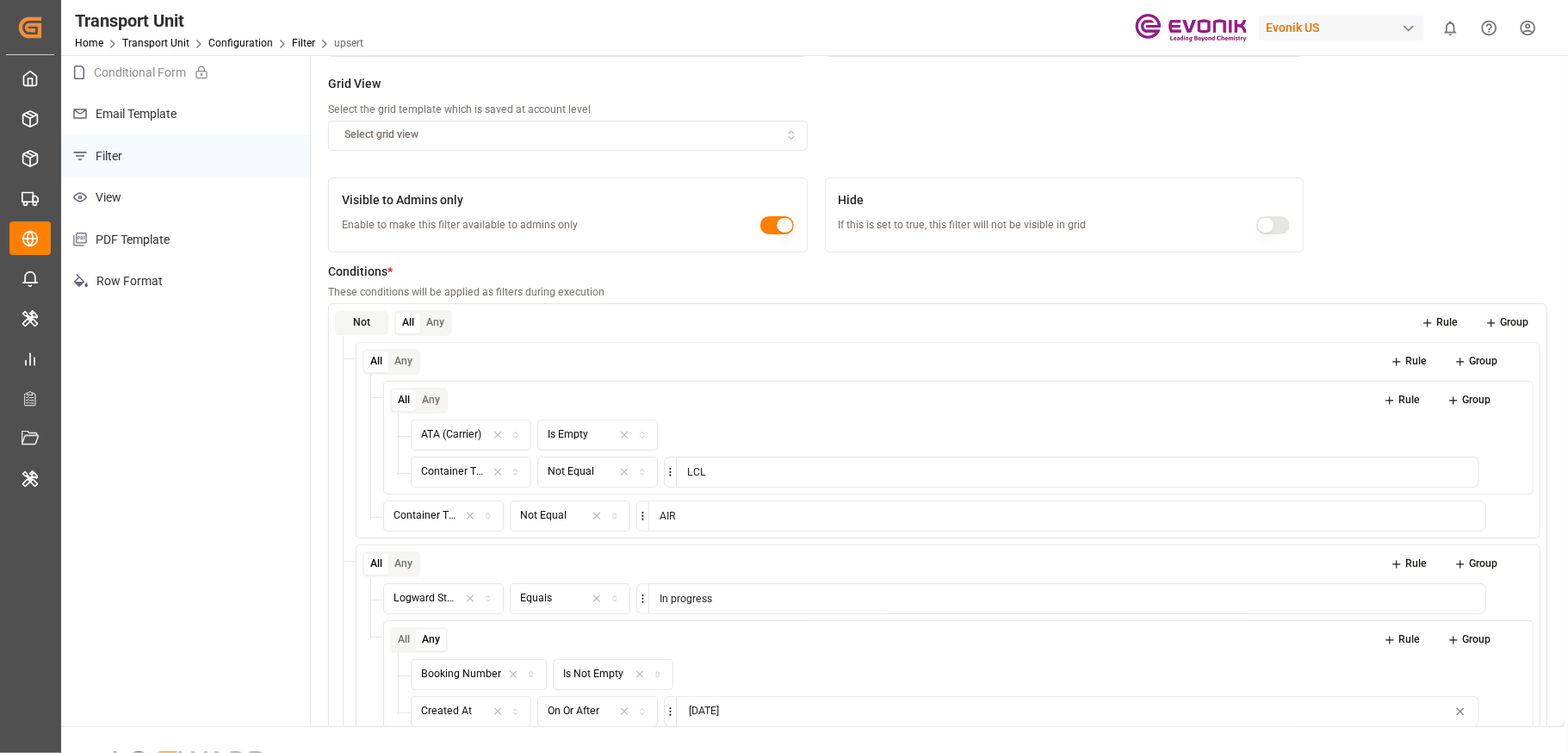
scroll to position [0, 0]
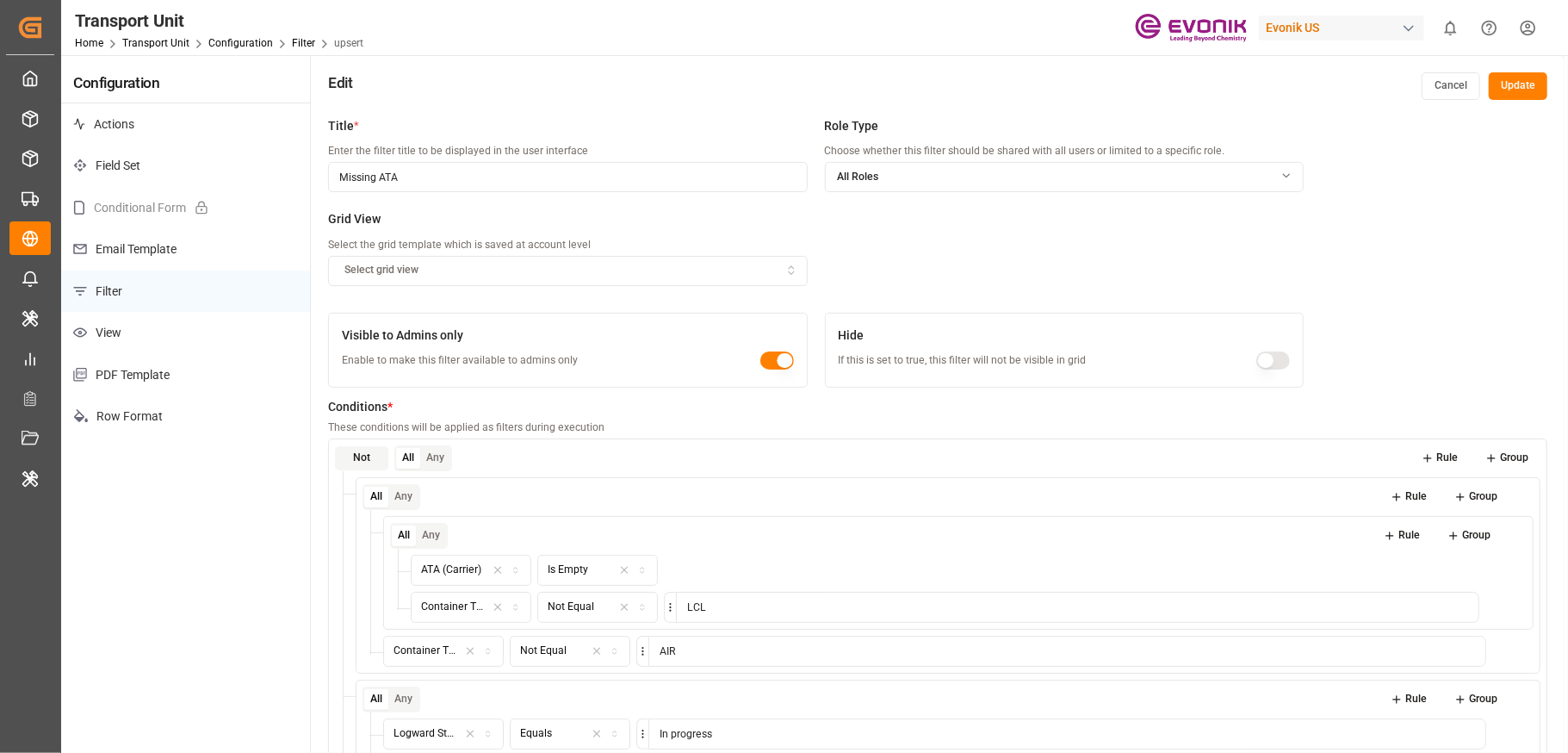
click at [1176, 91] on button "Update" at bounding box center [1517, 86] width 58 height 28
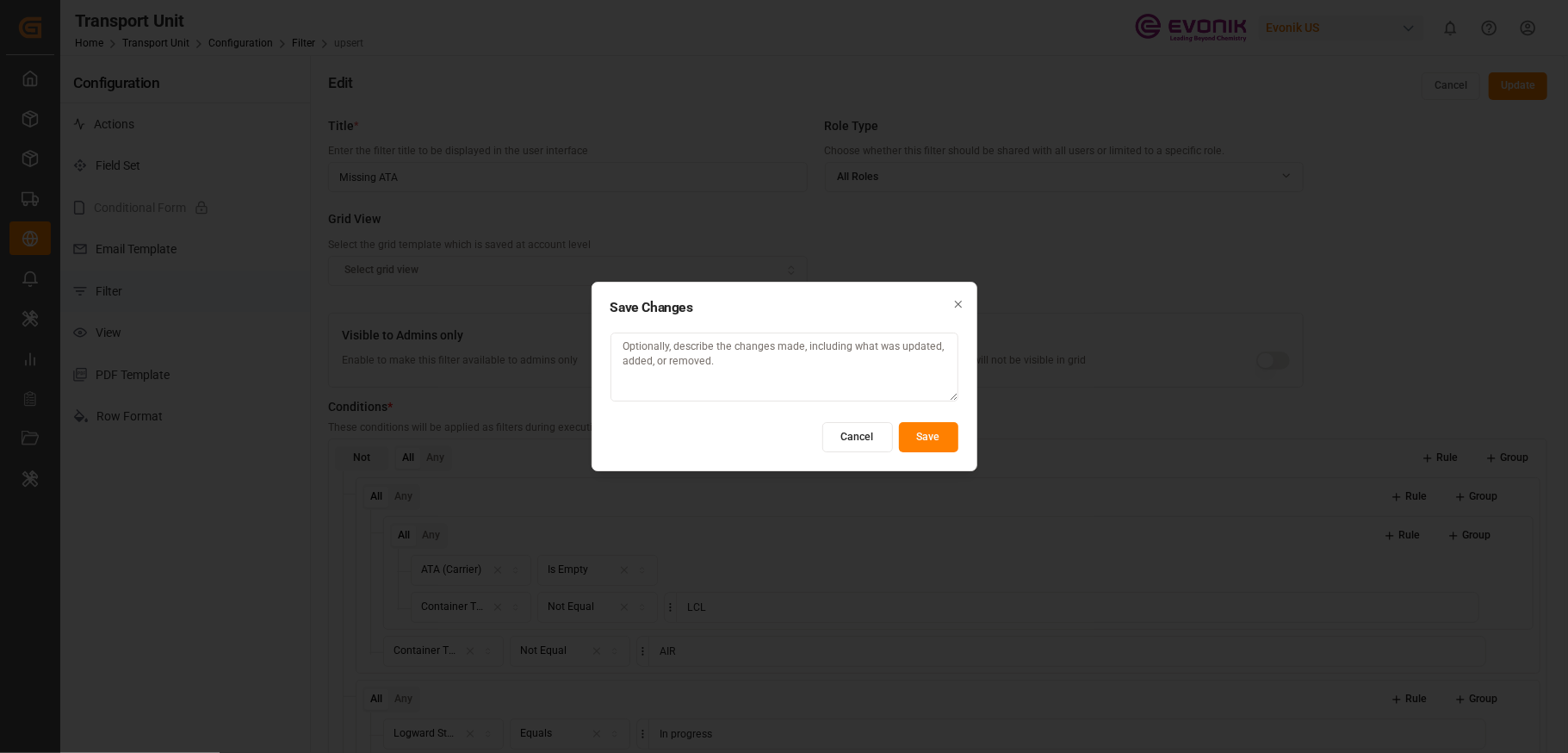
click at [939, 442] on button "Save" at bounding box center [928, 437] width 59 height 30
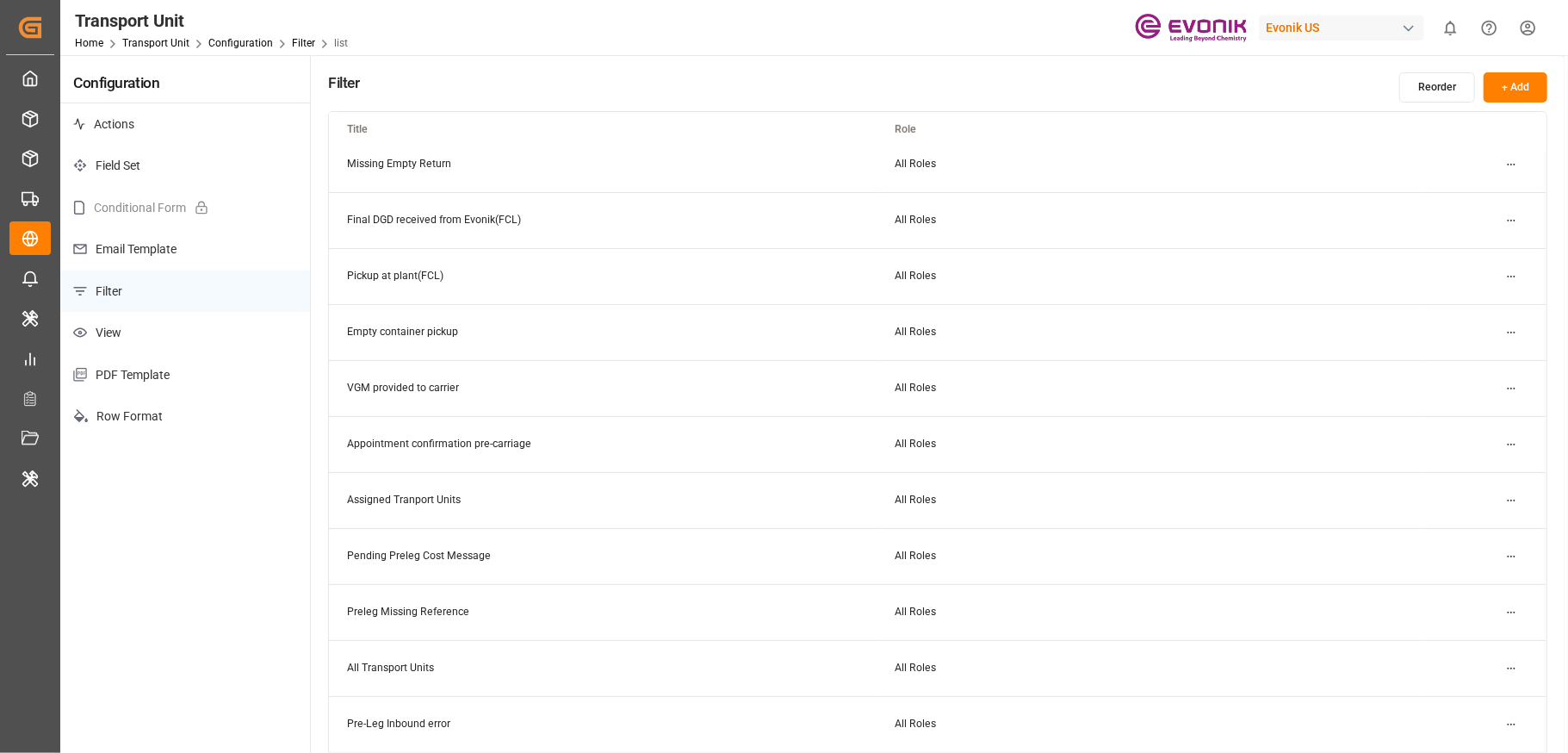
scroll to position [459, 0]
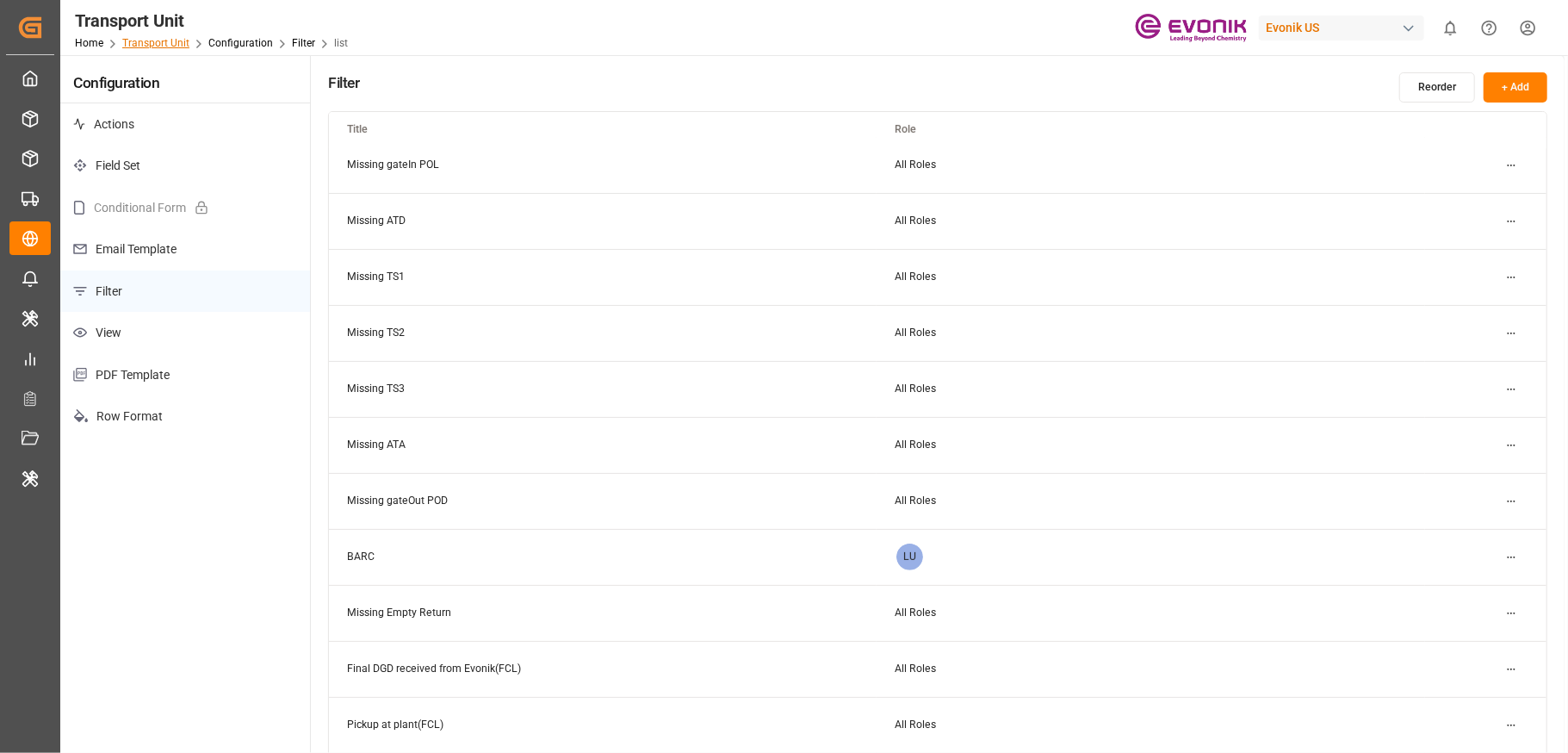
click at [175, 39] on link "Transport Unit" at bounding box center [155, 42] width 67 height 12
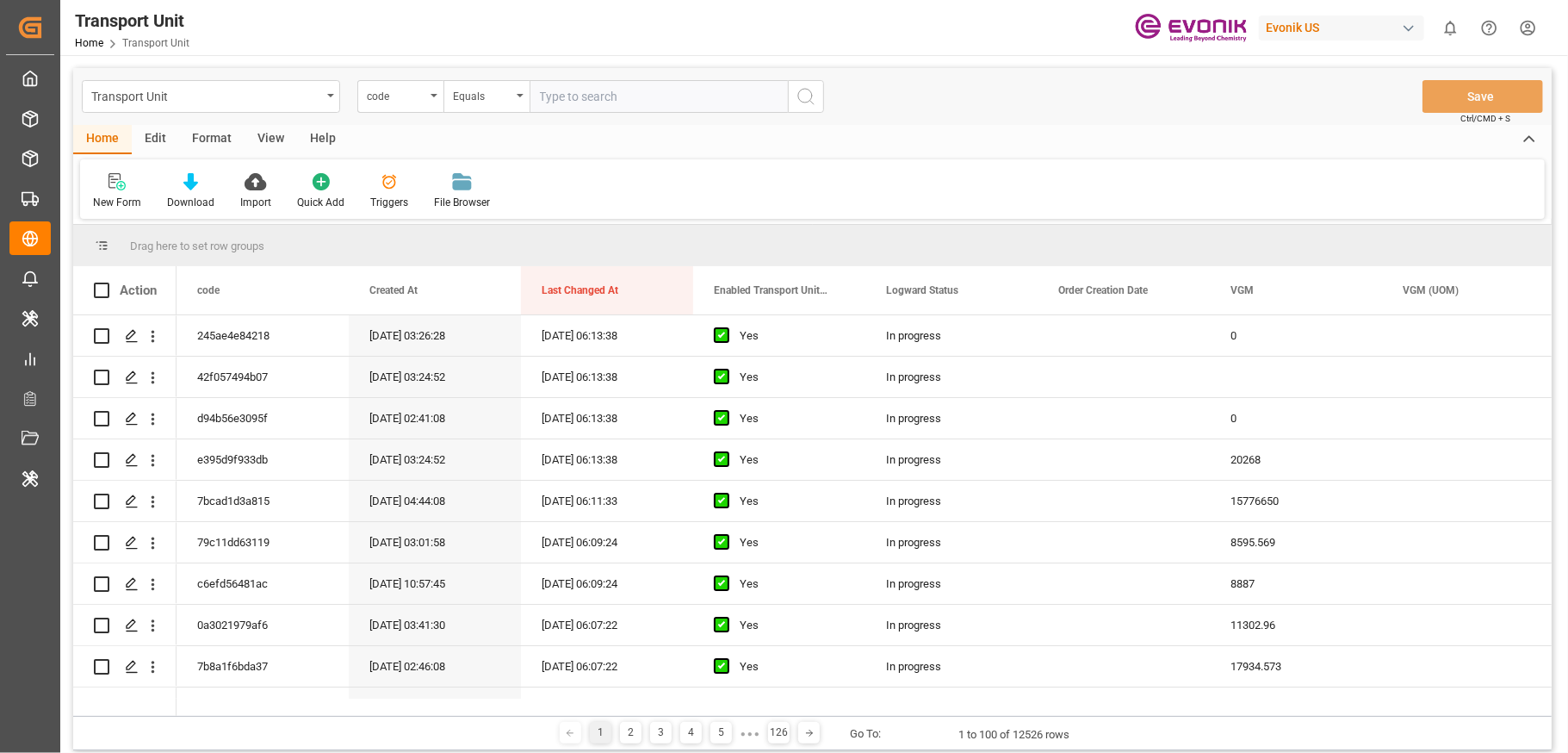
click at [212, 134] on div "Format" at bounding box center [211, 139] width 65 height 30
click at [106, 190] on div "Filter Rows" at bounding box center [118, 191] width 77 height 38
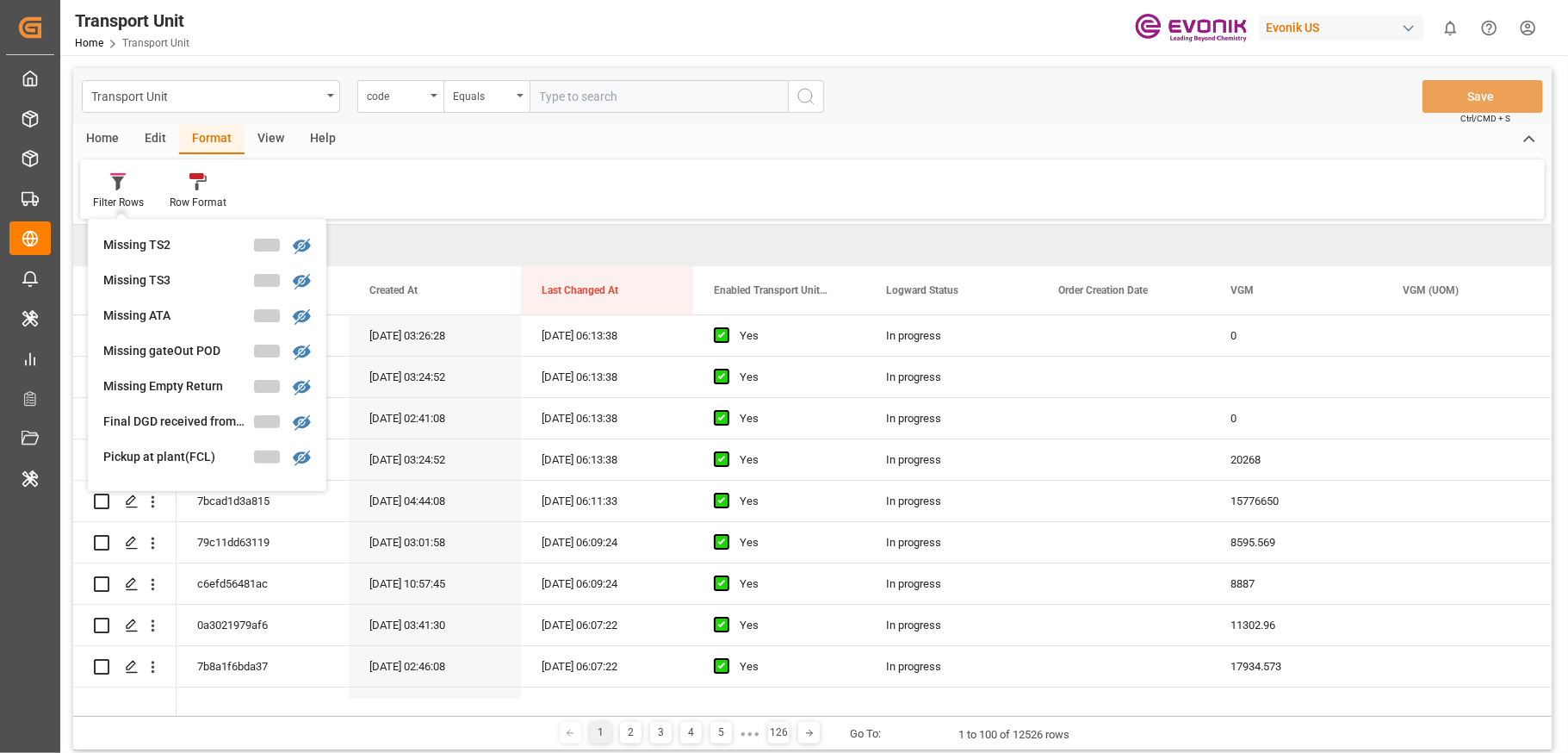
scroll to position [377, 0]
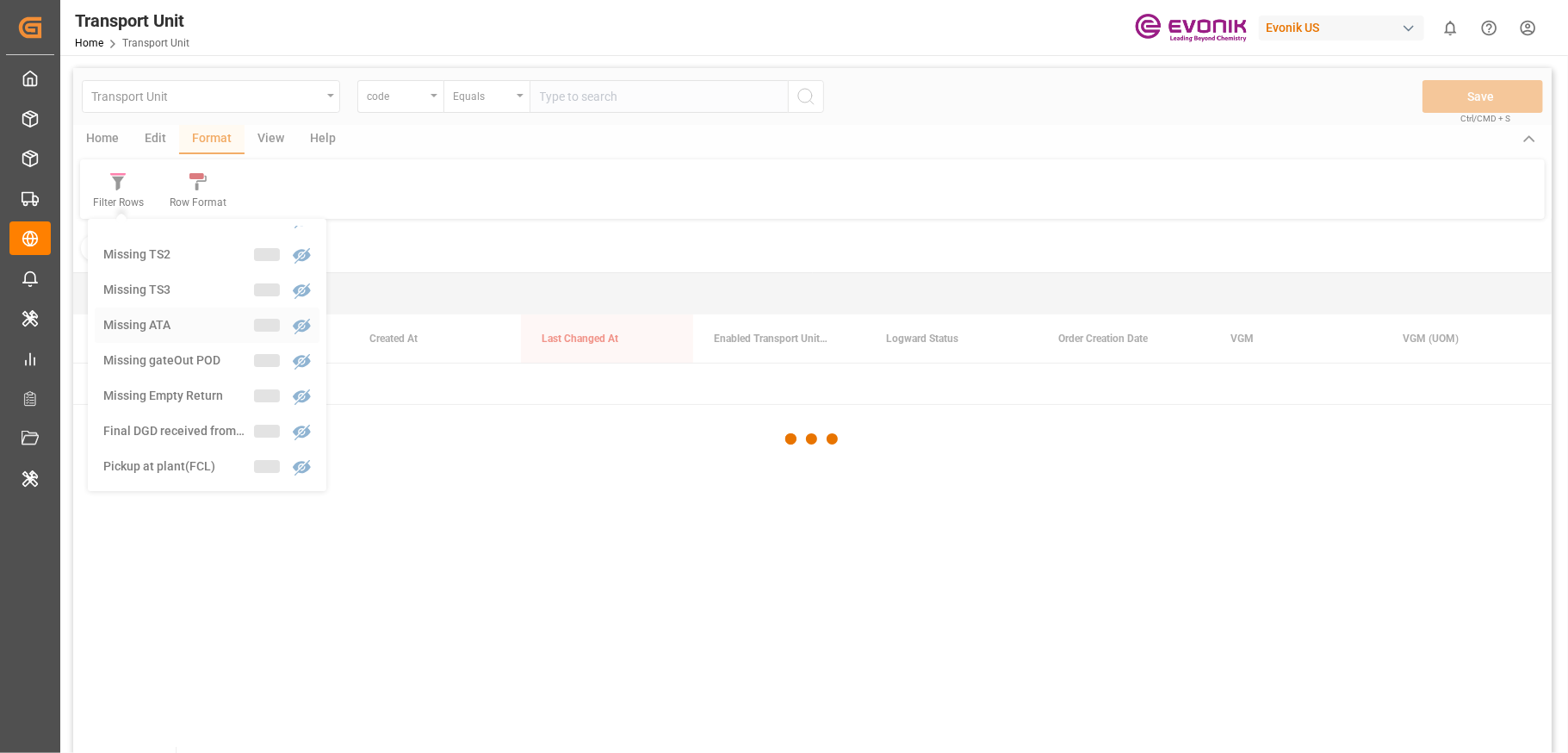
click at [184, 336] on div "Transport Unit code Equals Save Ctrl/CMD + S Home Edit Format View Help Filter …" at bounding box center [813, 433] width 1478 height 731
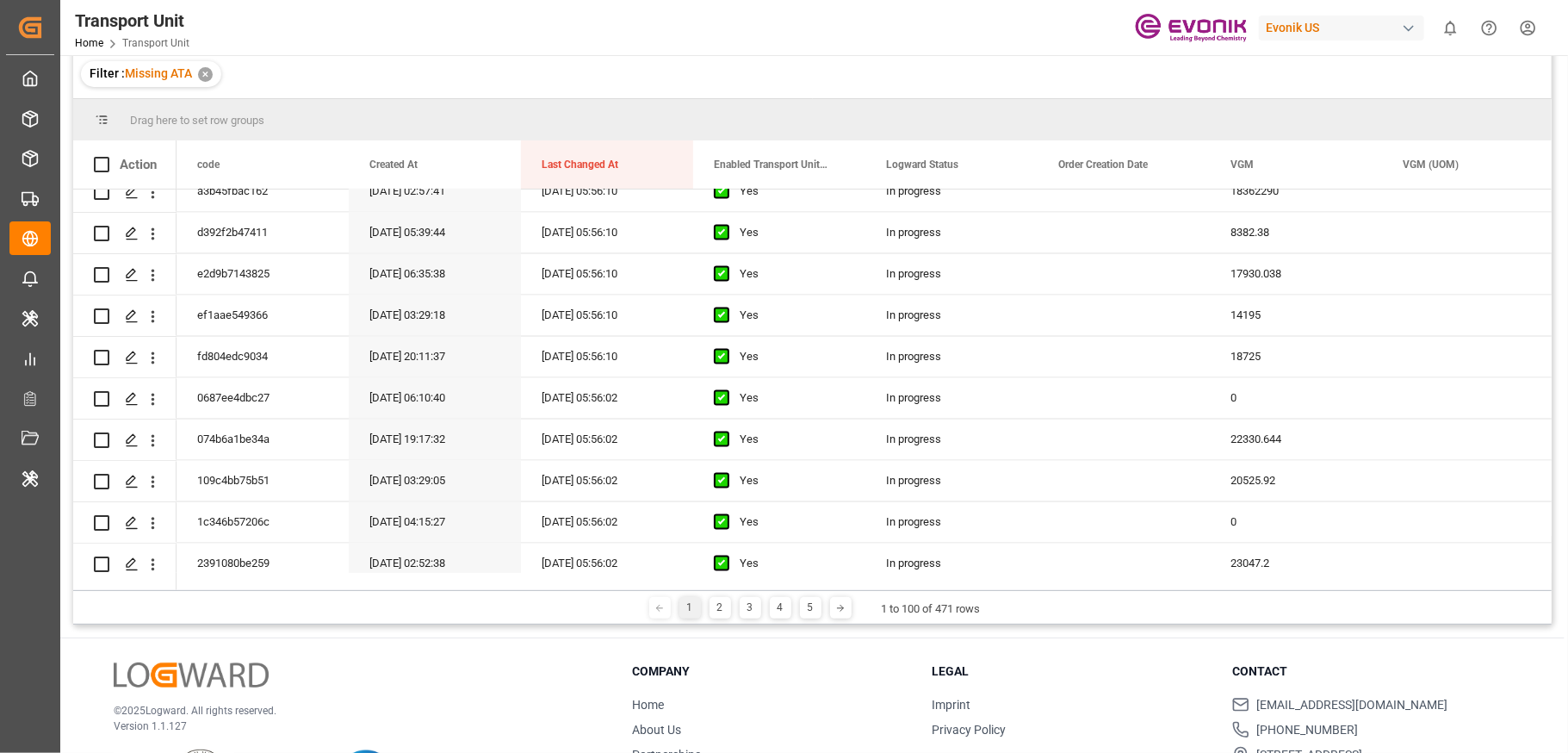
scroll to position [255, 0]
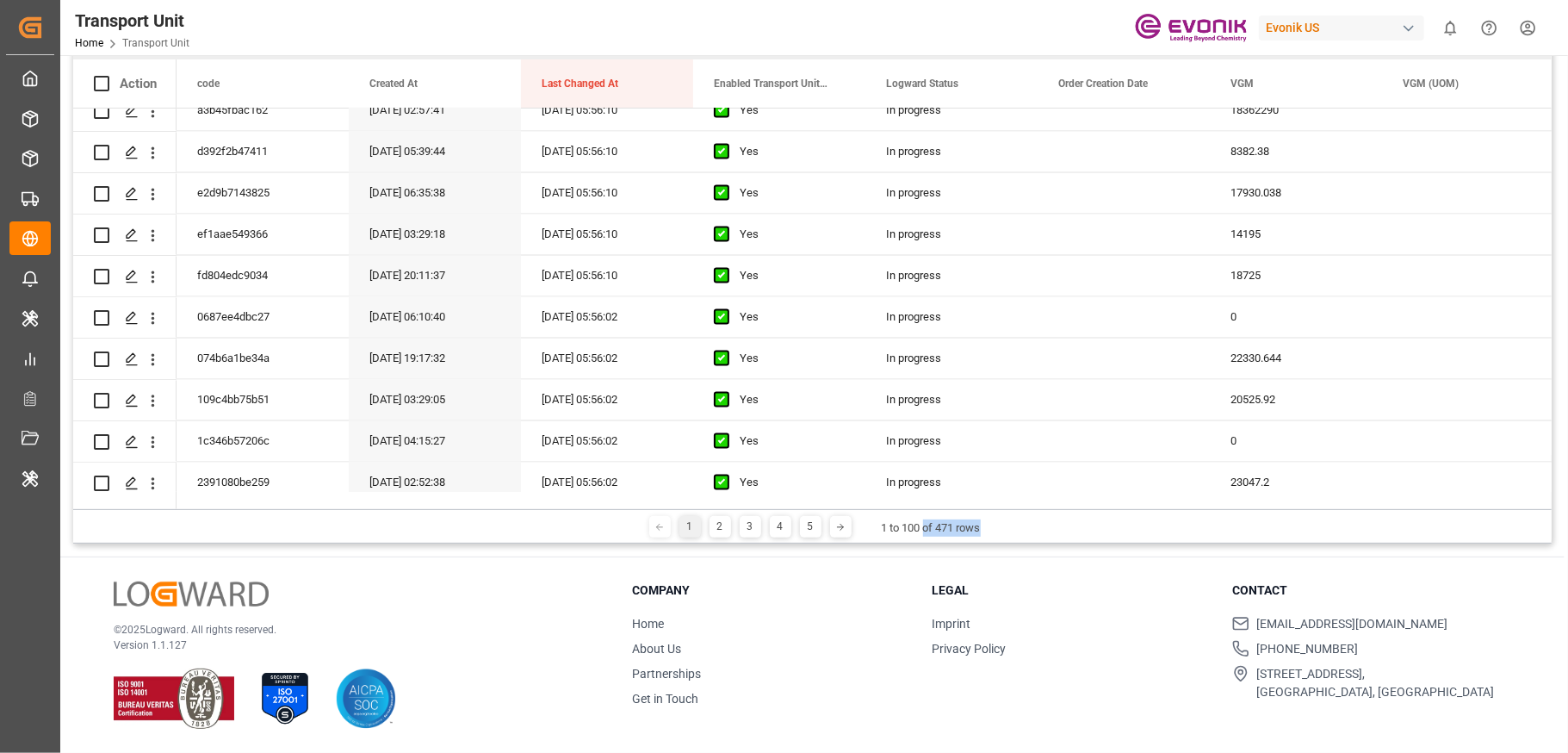
drag, startPoint x: 1012, startPoint y: 532, endPoint x: 926, endPoint y: 525, distance: 86.3
click at [926, 525] on div "1 2 3 4 5 1 to 100 of 471 rows" at bounding box center [813, 526] width 1478 height 34
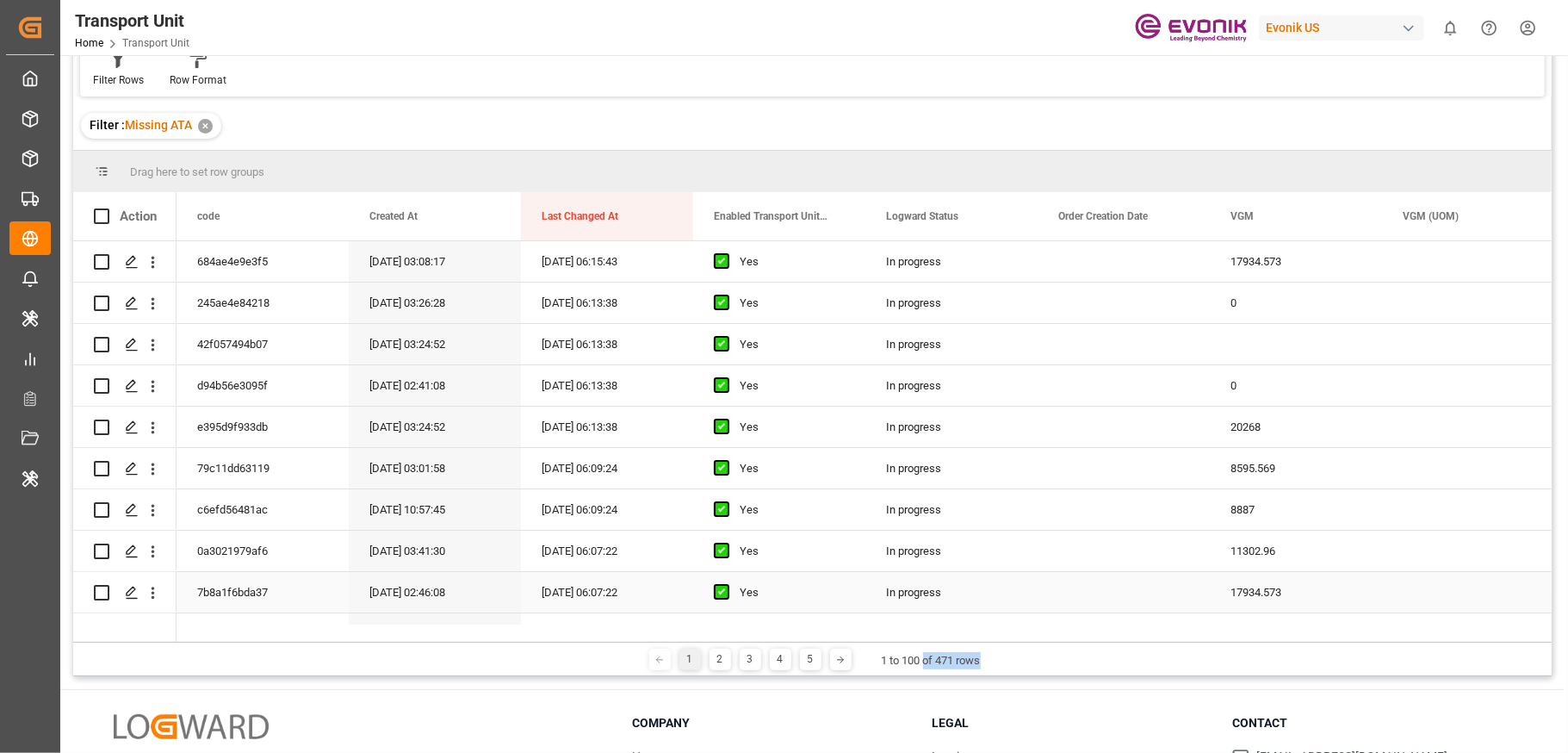
scroll to position [0, 0]
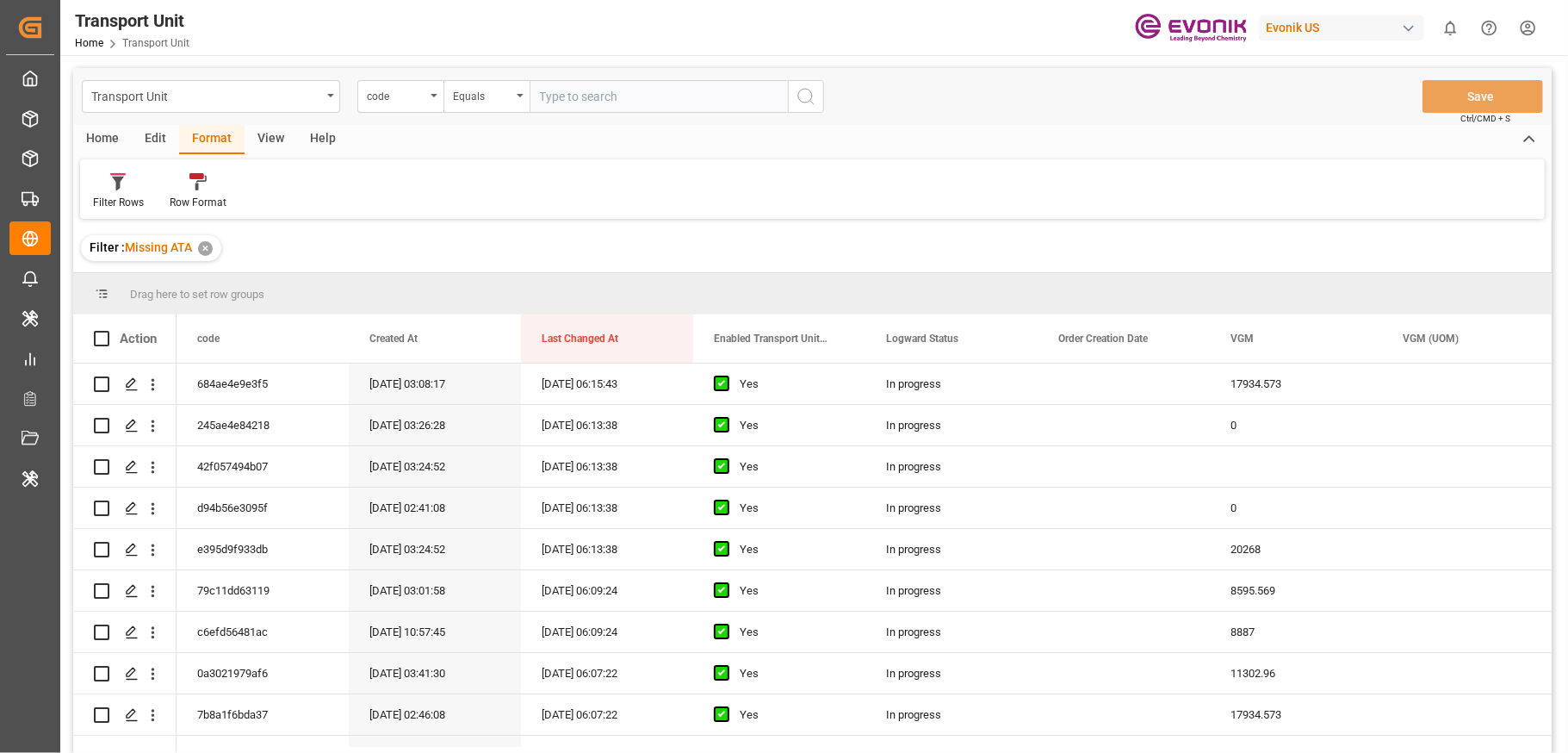
click at [157, 132] on div "Edit" at bounding box center [155, 139] width 47 height 30
click at [286, 191] on div "Configuration" at bounding box center [294, 191] width 90 height 38
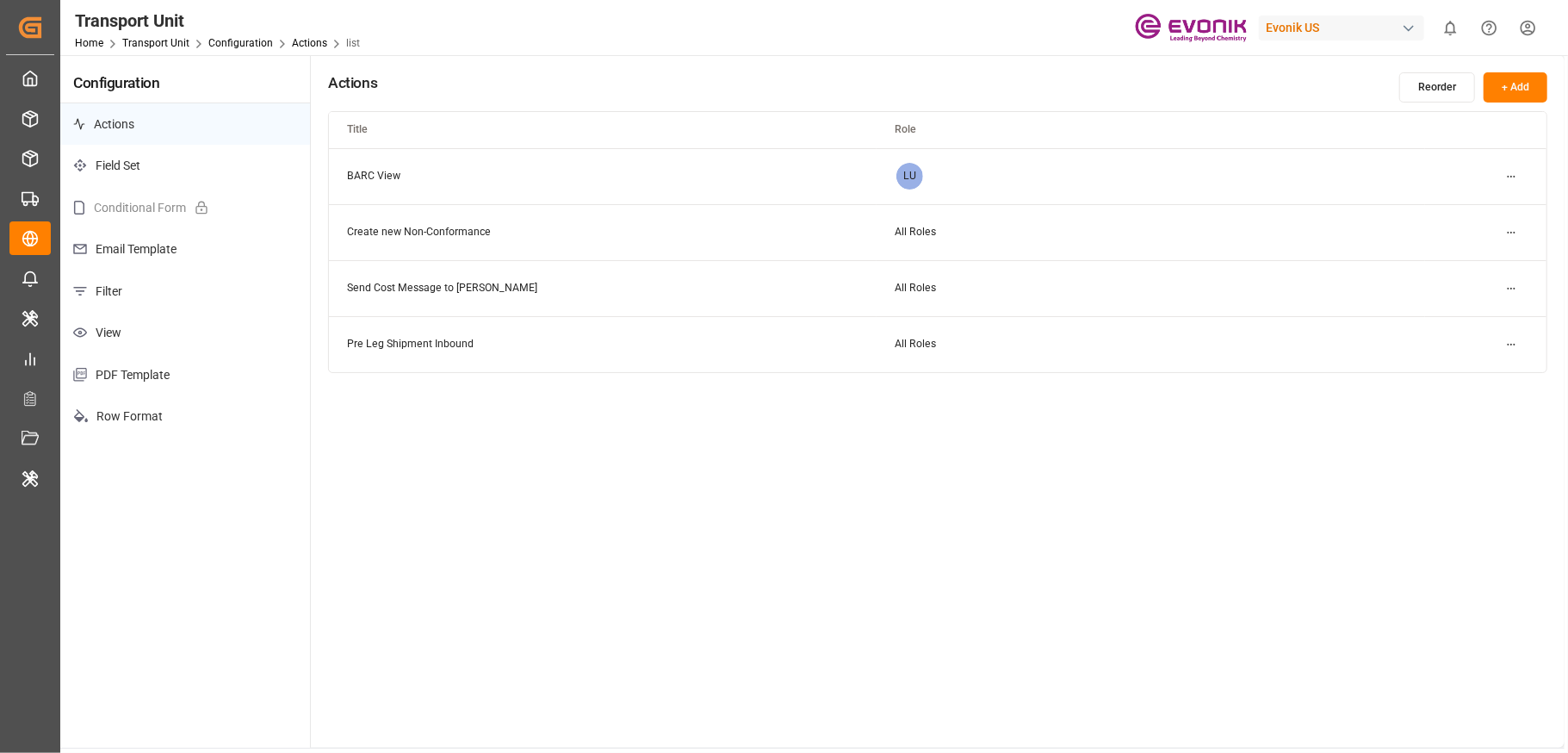
click at [151, 295] on p "Filter" at bounding box center [185, 291] width 250 height 42
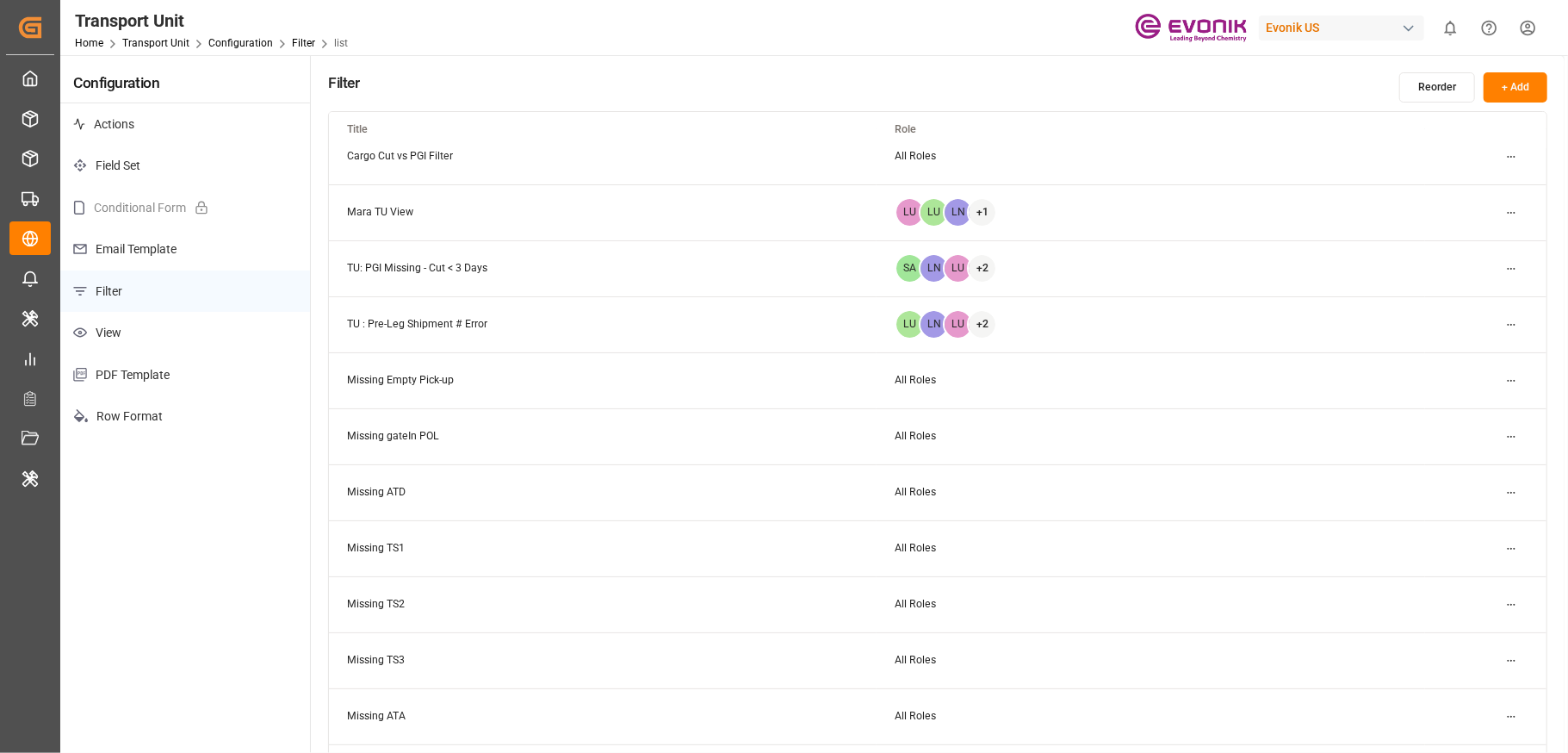
scroll to position [256, 0]
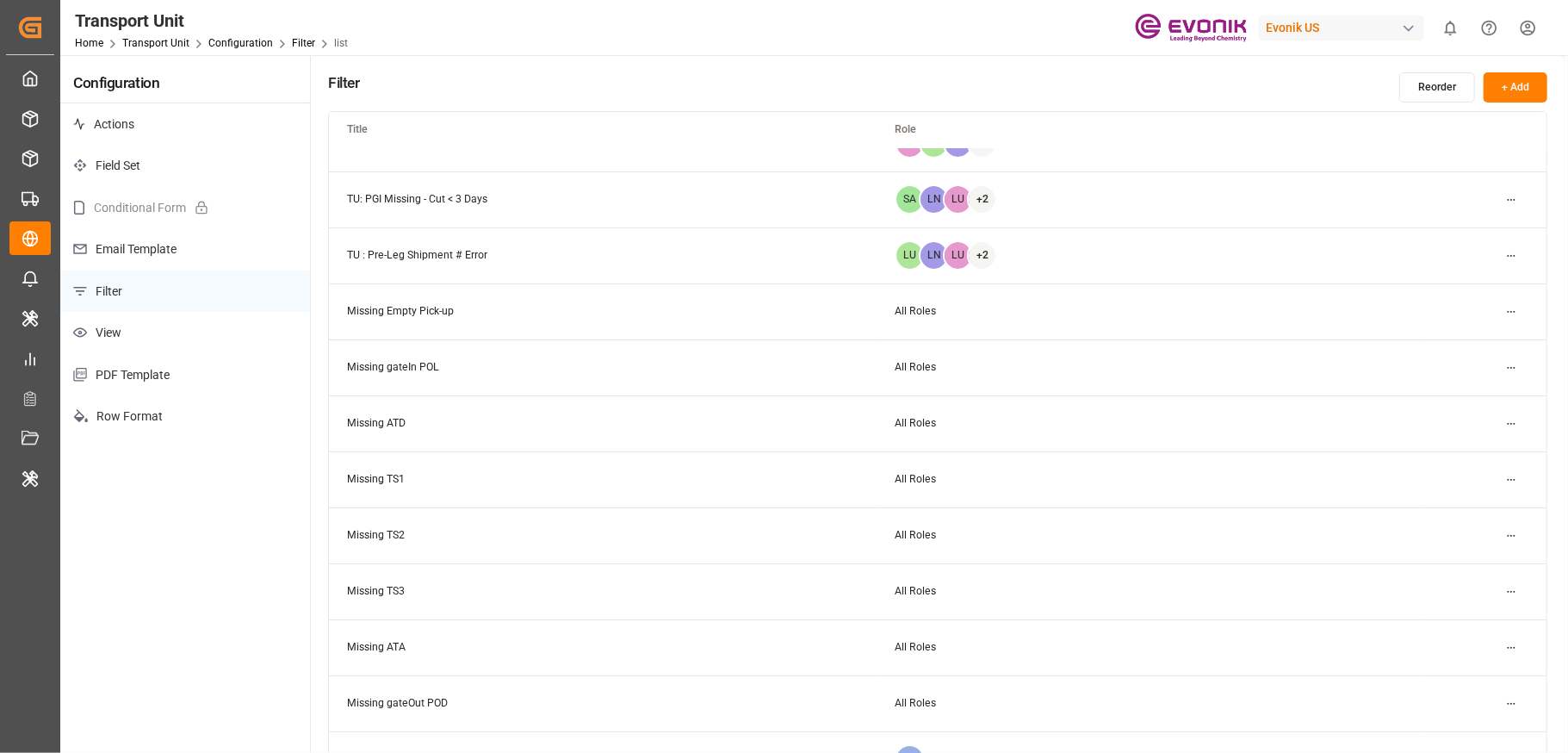
click at [1517, 651] on html "Created by potrace 1.15, written by Peter Selinger 2001-2017 Created by potrace…" at bounding box center [784, 376] width 1568 height 753
click at [1436, 681] on div "Edit" at bounding box center [1479, 682] width 89 height 24
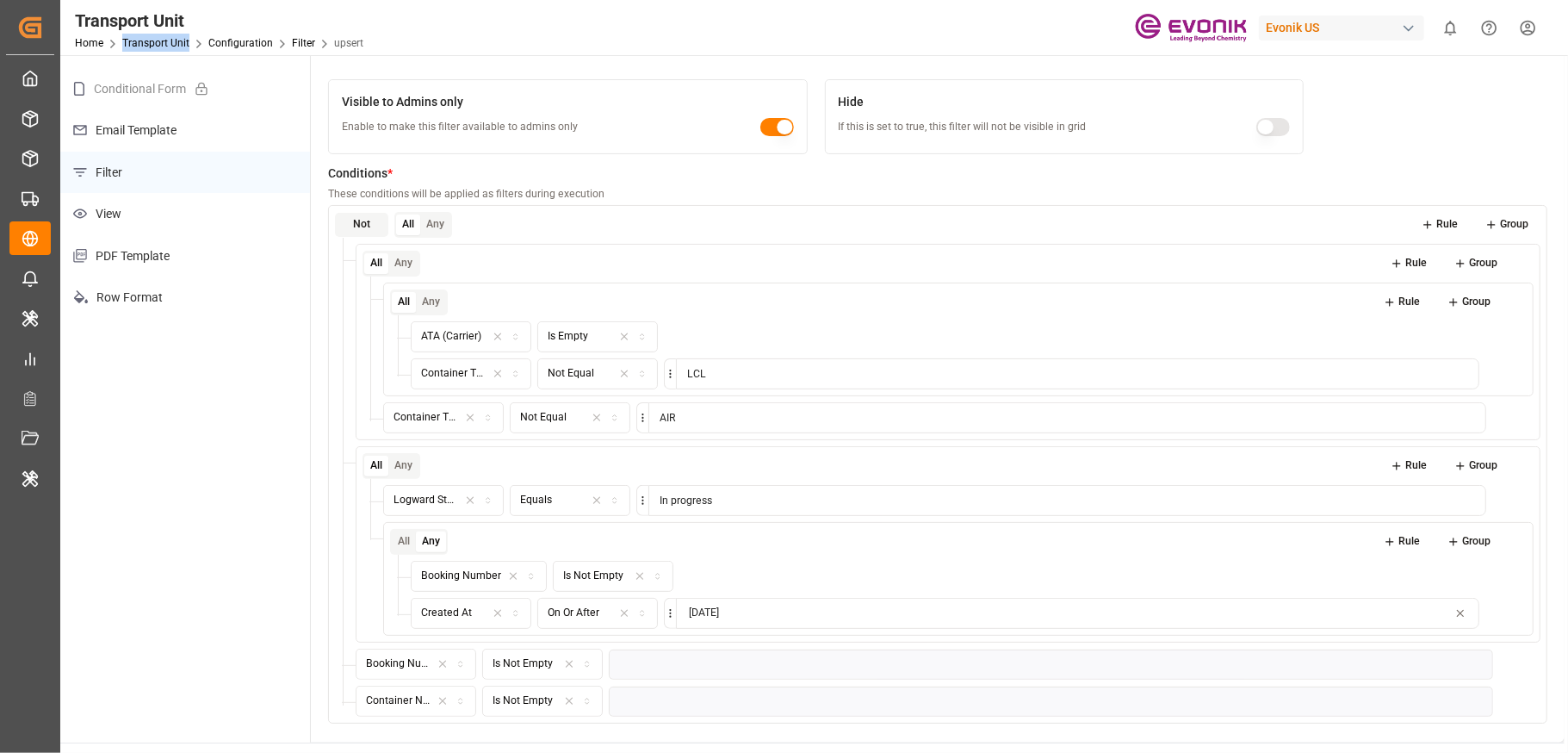
scroll to position [304, 0]
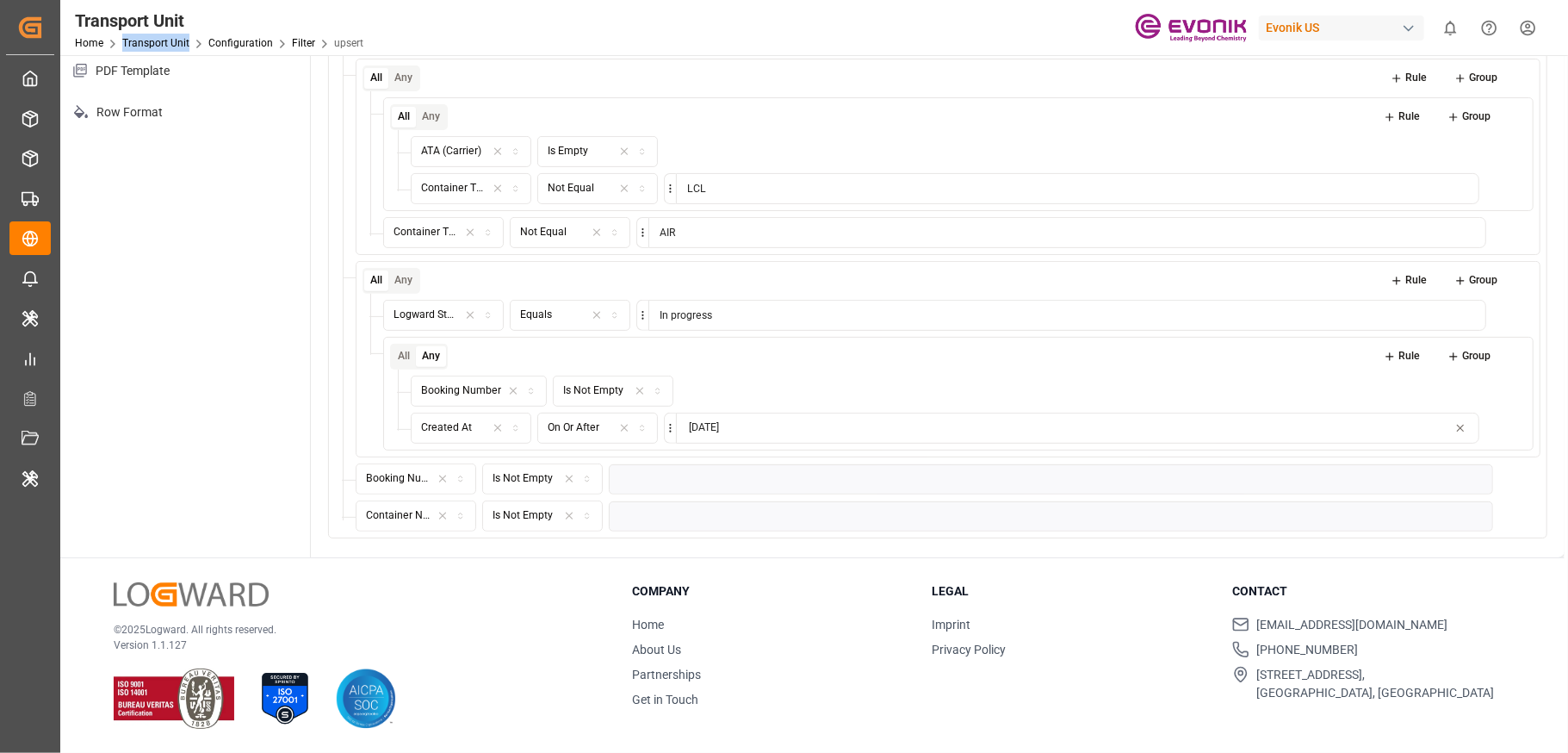
click at [1532, 517] on icon at bounding box center [1530, 516] width 7 height 8
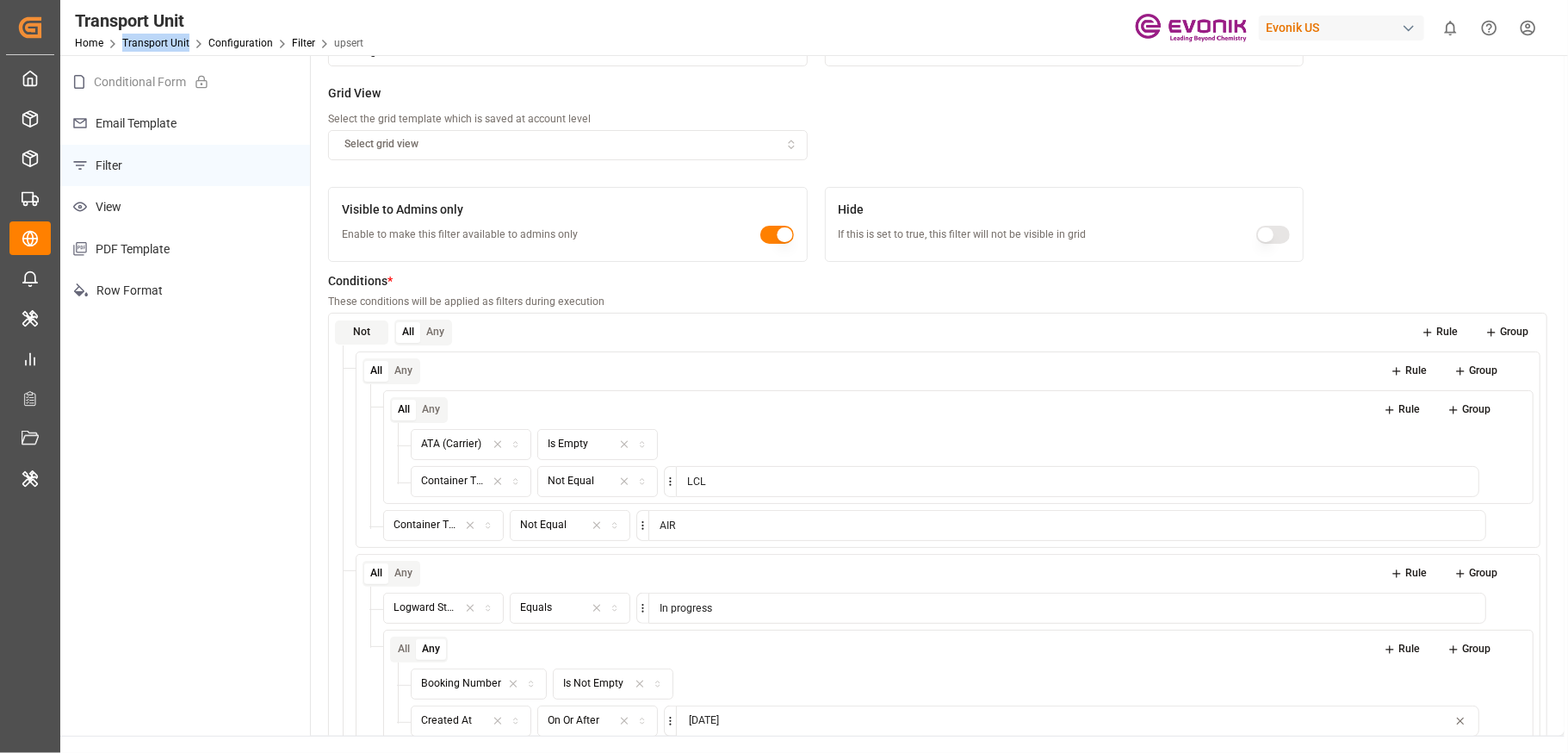
scroll to position [0, 0]
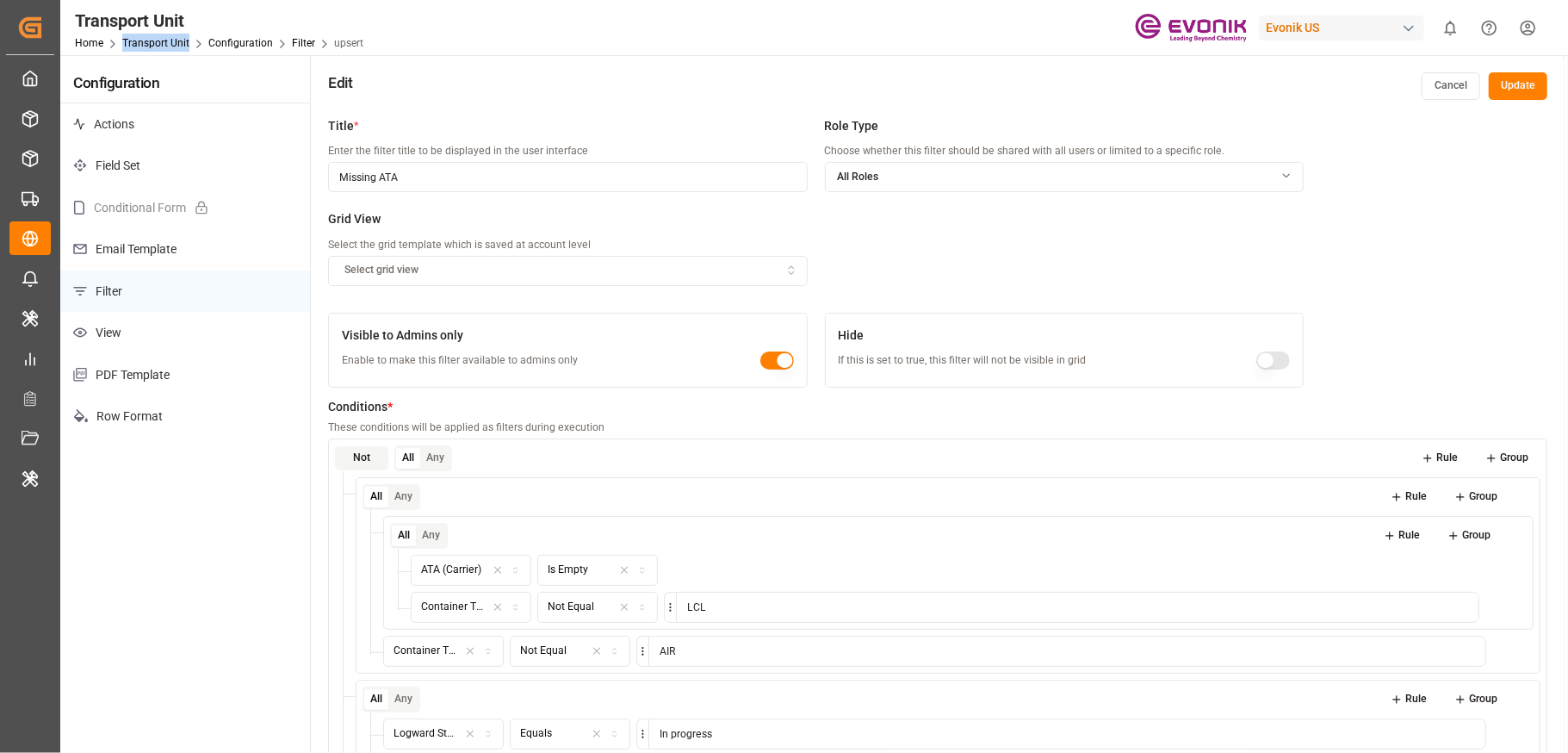
click at [1527, 94] on button "Update" at bounding box center [1517, 86] width 58 height 28
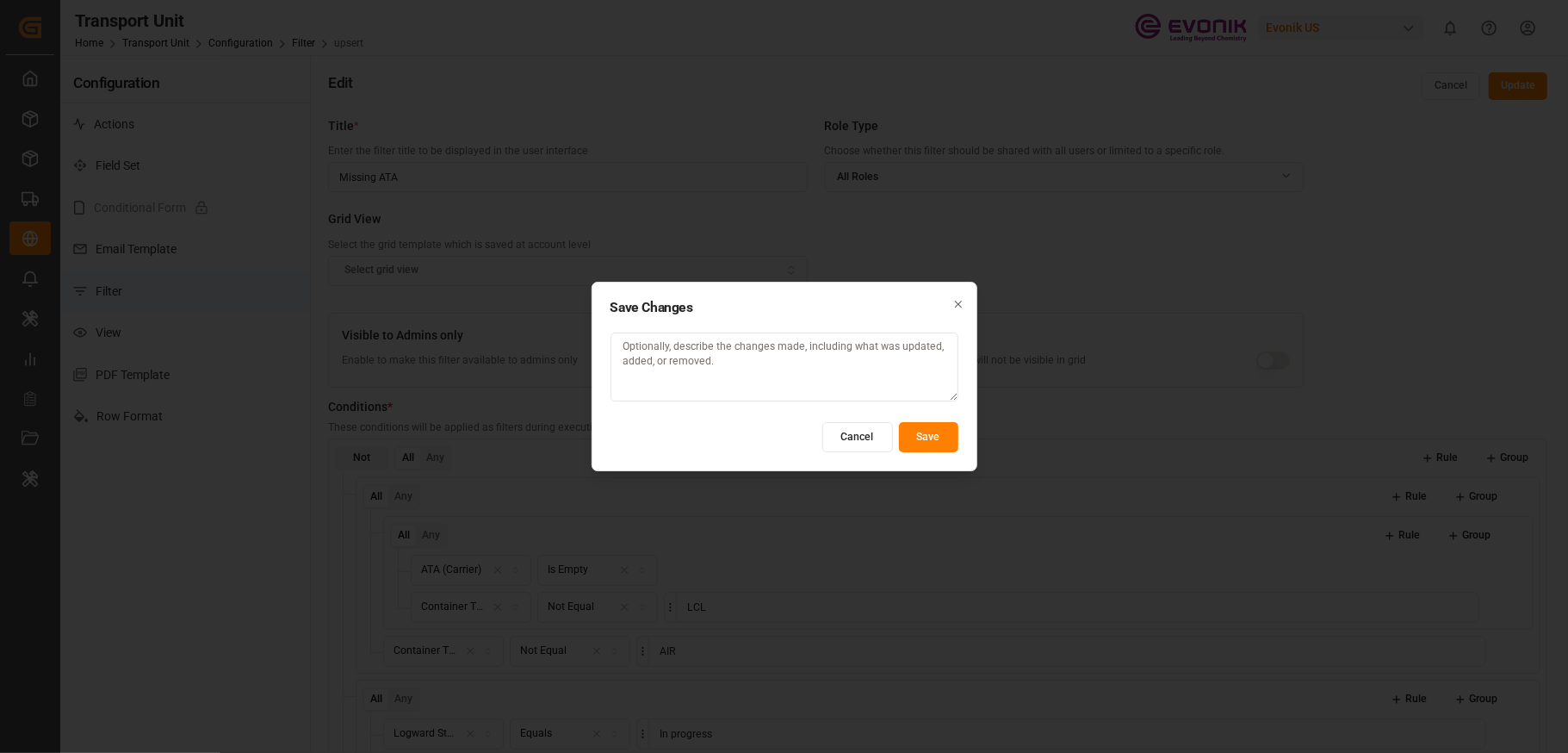
click at [936, 443] on button "Save" at bounding box center [928, 437] width 59 height 30
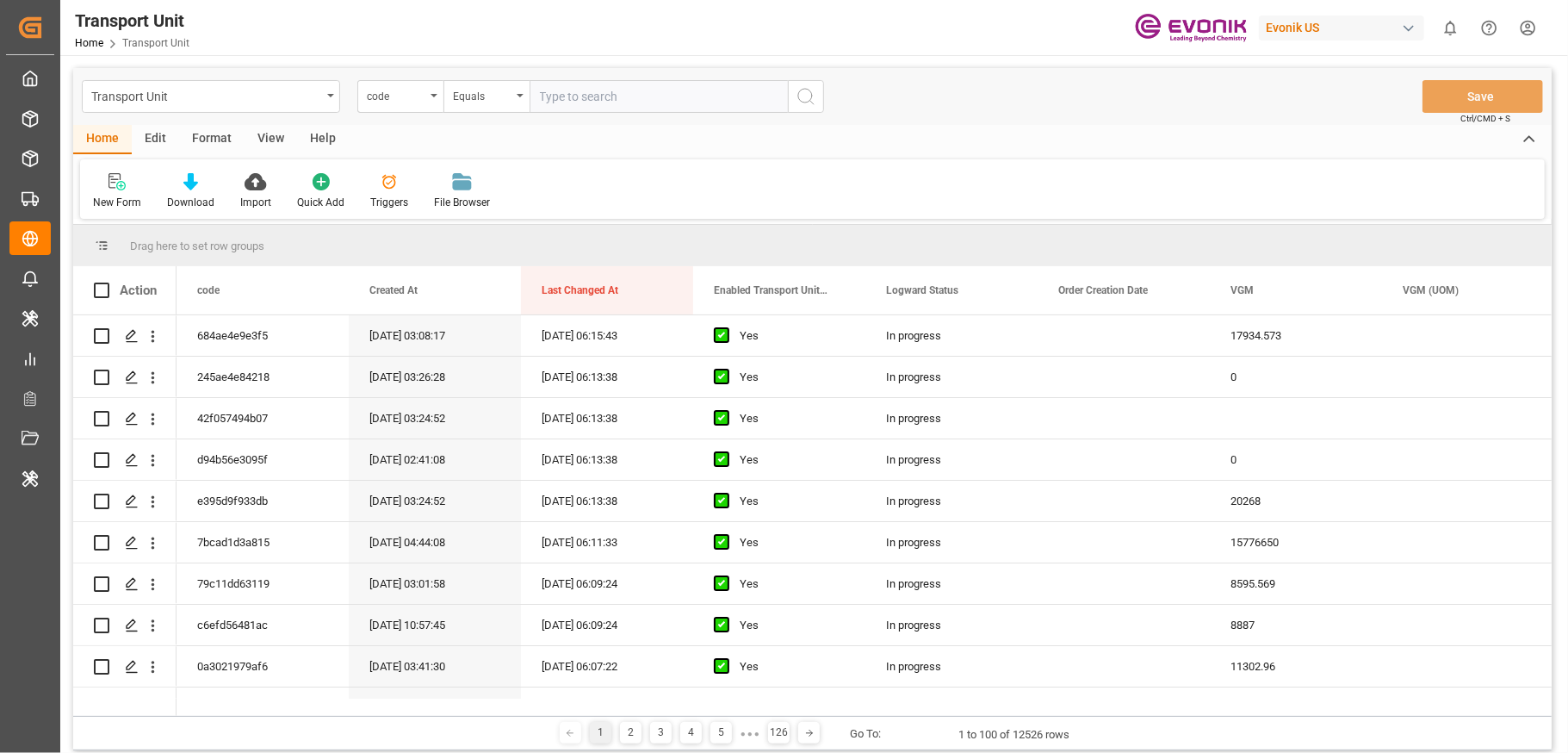
click at [201, 137] on div "Format" at bounding box center [211, 139] width 65 height 30
click at [127, 175] on div at bounding box center [118, 181] width 51 height 18
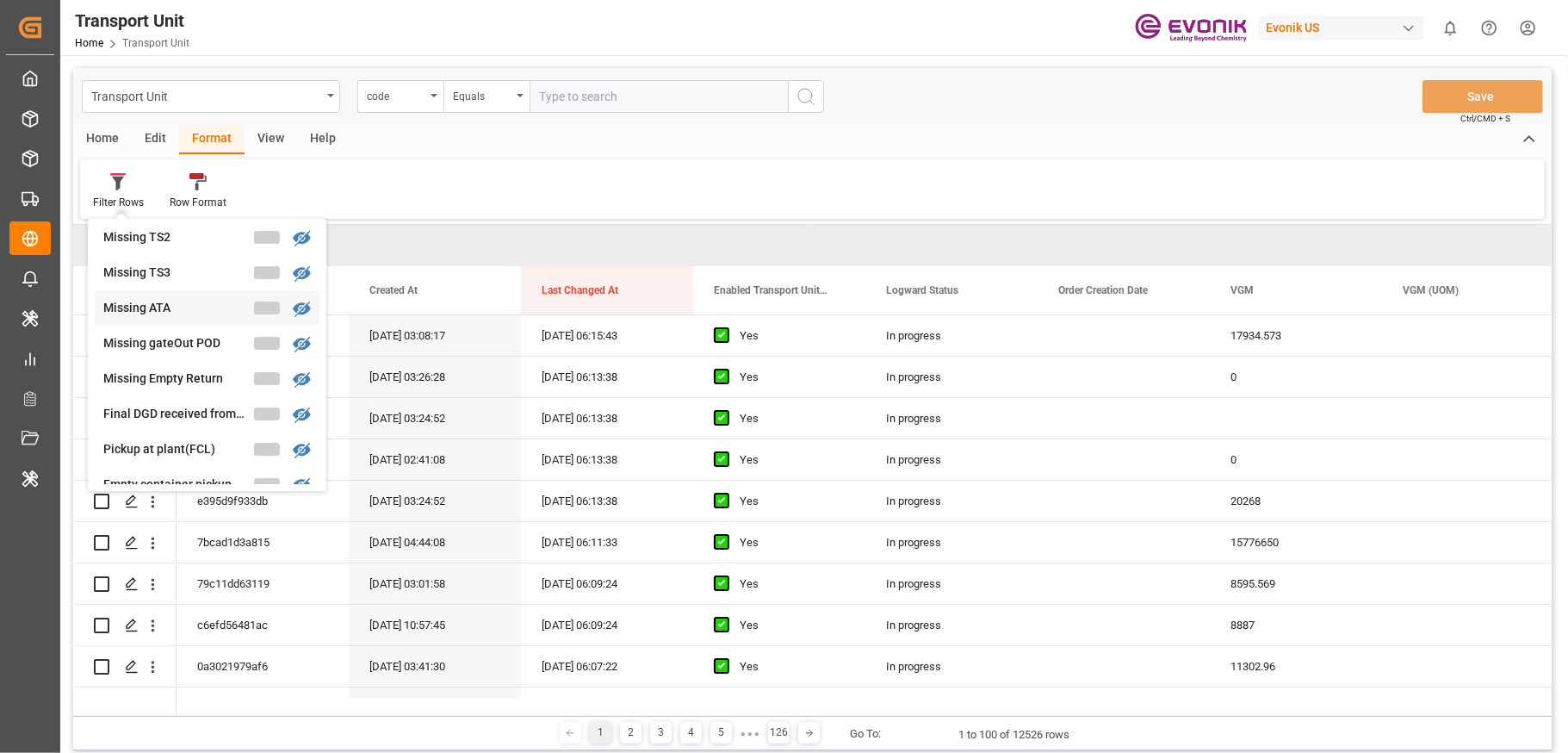
scroll to position [293, 0]
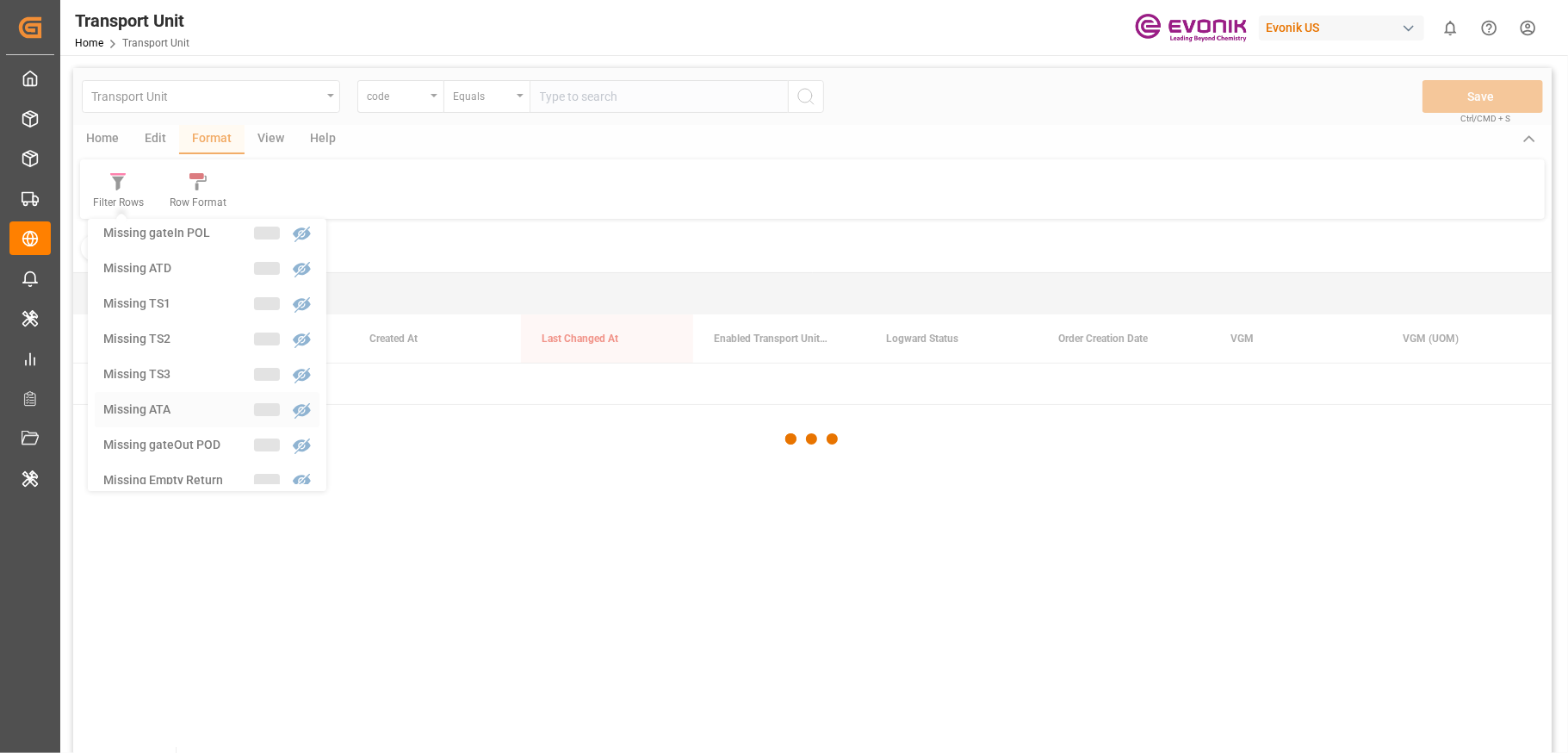
click at [182, 404] on div "Transport Unit code Equals Save Ctrl/CMD + S Home Edit Format View Help Filter …" at bounding box center [813, 433] width 1478 height 731
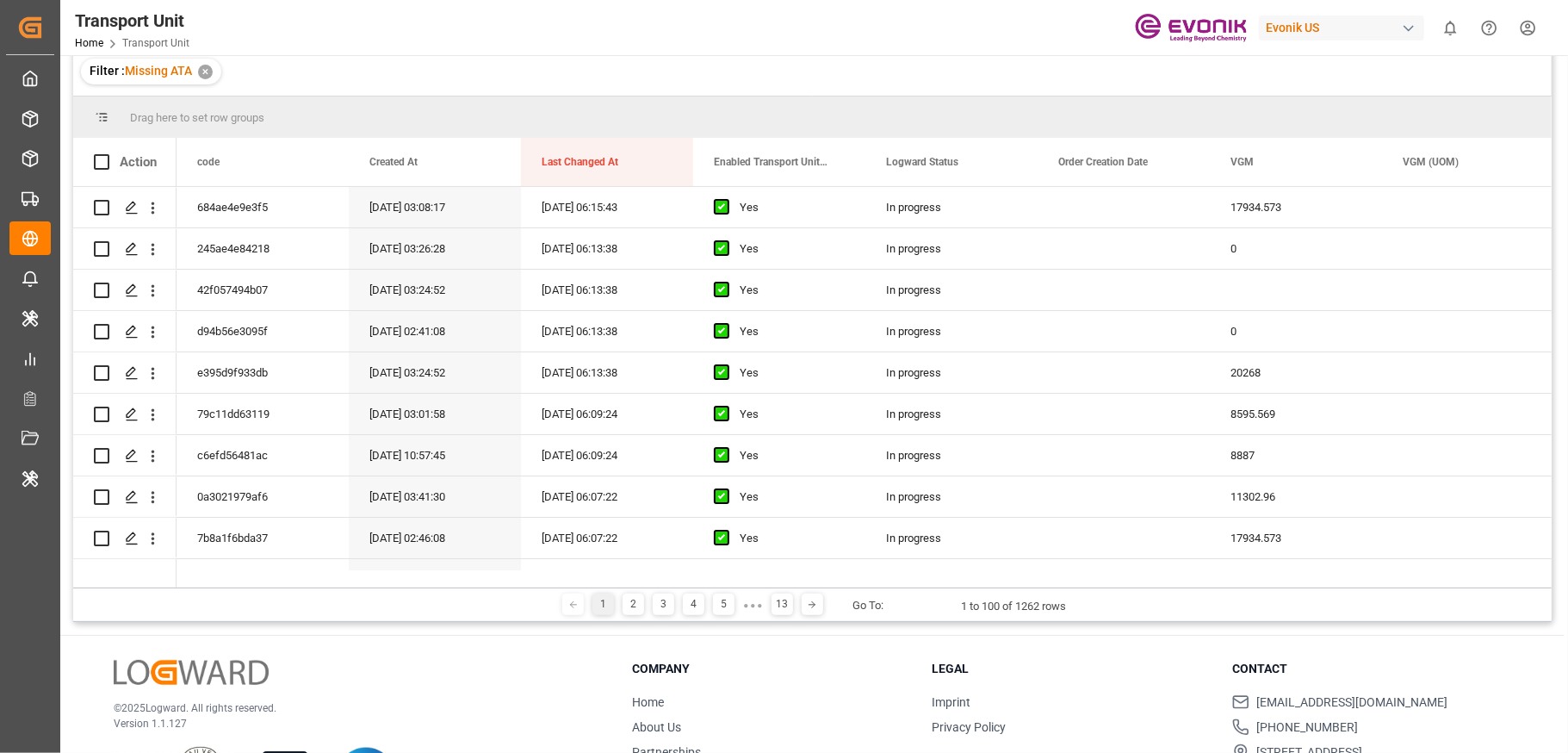
scroll to position [255, 0]
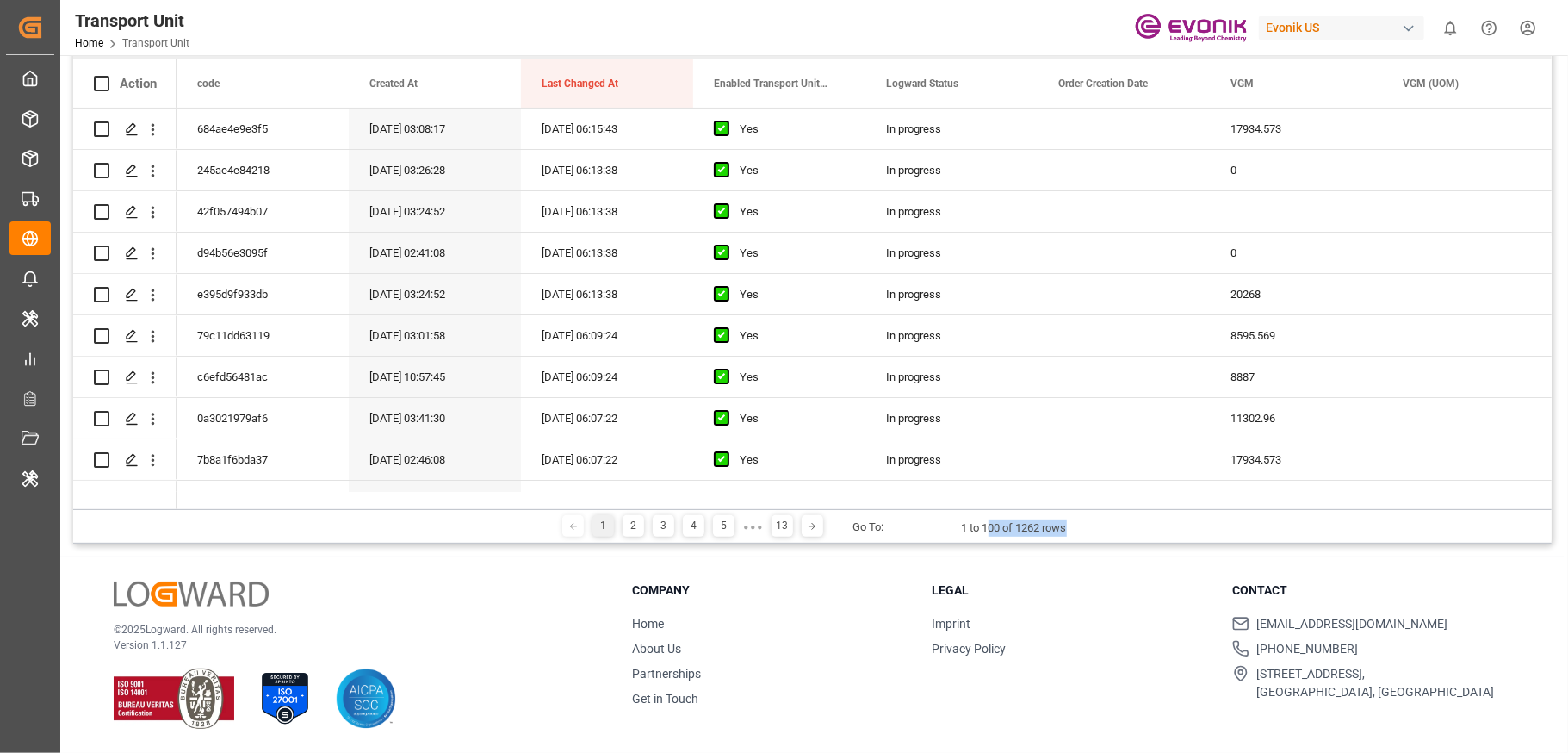
drag, startPoint x: 1124, startPoint y: 528, endPoint x: 989, endPoint y: 522, distance: 135.1
click at [989, 522] on div "1 2 3 4 5 ● ● ● 13 Go To: 1 to 100 of 1262 rows" at bounding box center [813, 526] width 1478 height 34
click at [1086, 532] on div "1 2 3 4 5 ● ● ● 13 Go To: 1 to 100 of 1262 rows" at bounding box center [813, 526] width 1478 height 34
drag, startPoint x: 1084, startPoint y: 531, endPoint x: 1025, endPoint y: 539, distance: 59.5
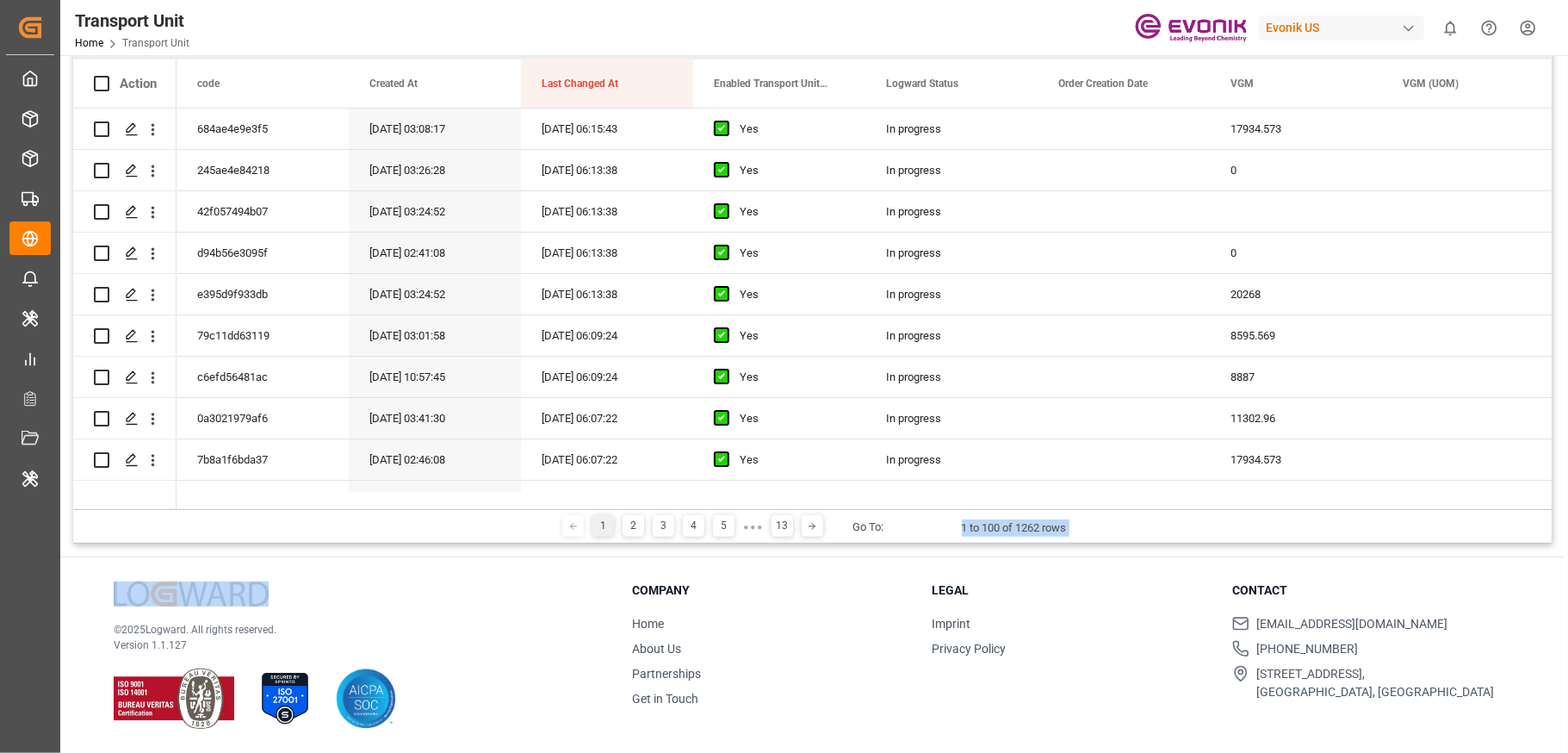
click at [1025, 539] on div "1 2 3 4 5 ● ● ● 13 Go To: 1 to 100 of 1262 rows" at bounding box center [813, 526] width 1478 height 34
click at [1191, 535] on div "1 2 3 4 5 ● ● ● 13 Go To: 1 to 100 of 1262 rows" at bounding box center [813, 526] width 1478 height 34
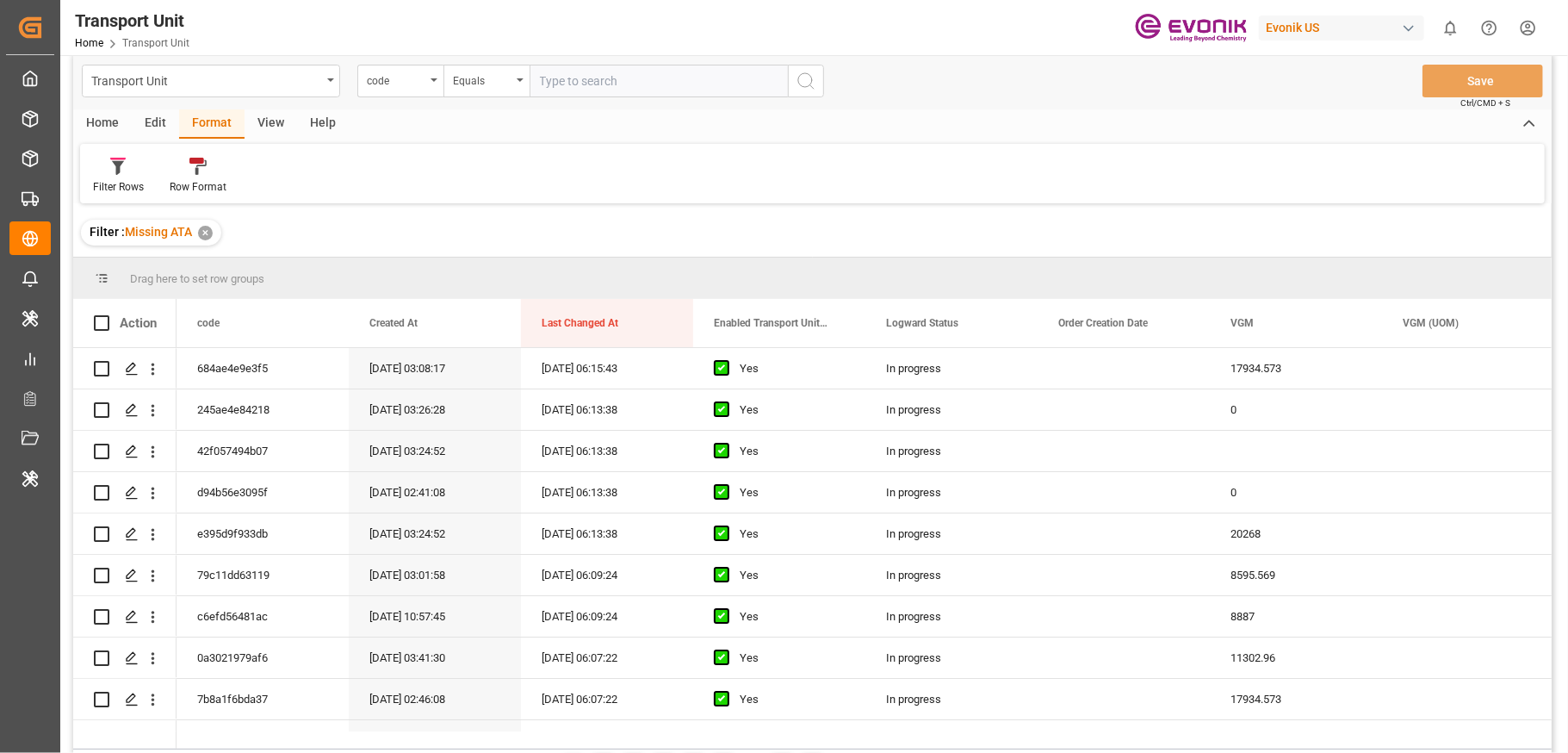
scroll to position [0, 0]
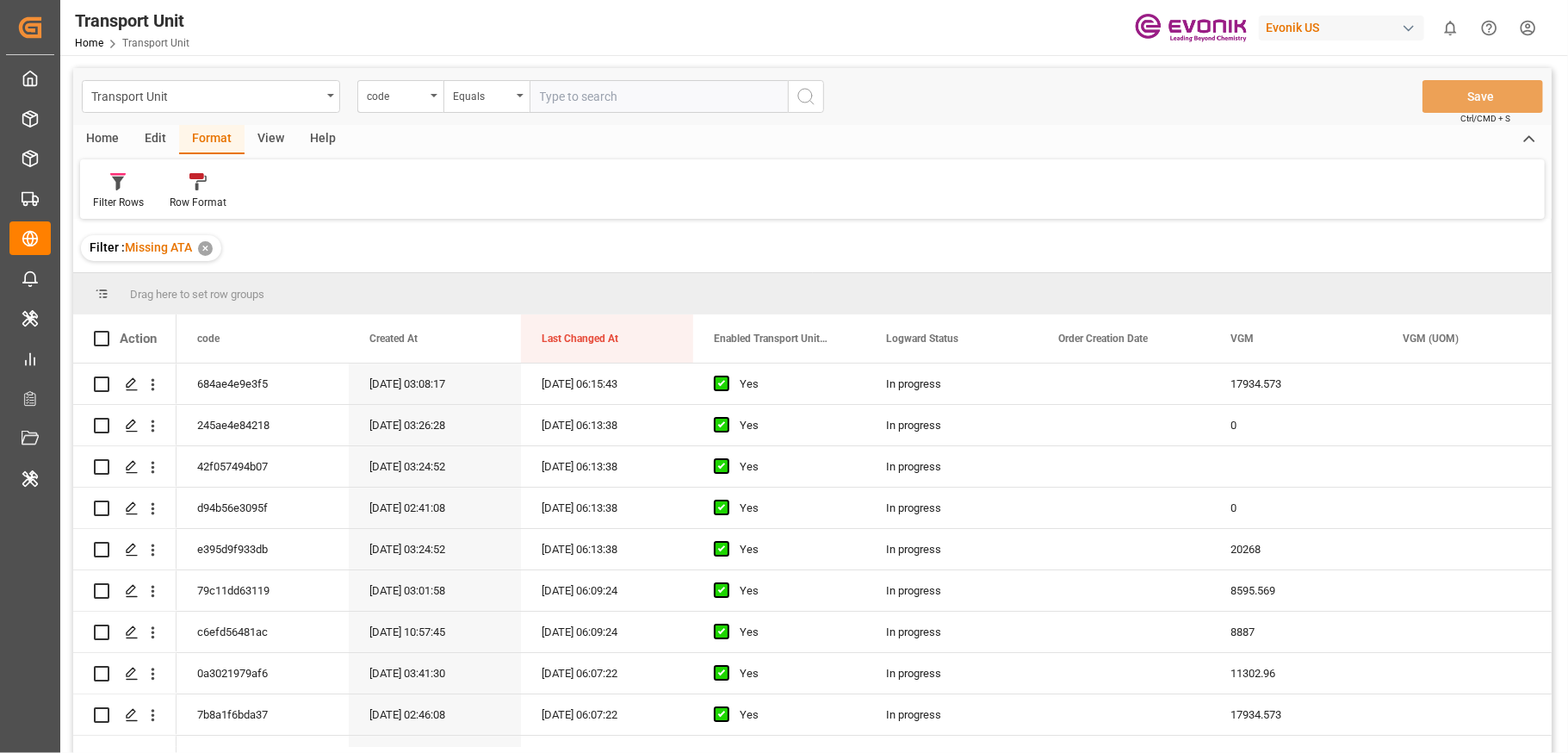
click at [1345, 22] on div "Evonik US" at bounding box center [1341, 28] width 165 height 25
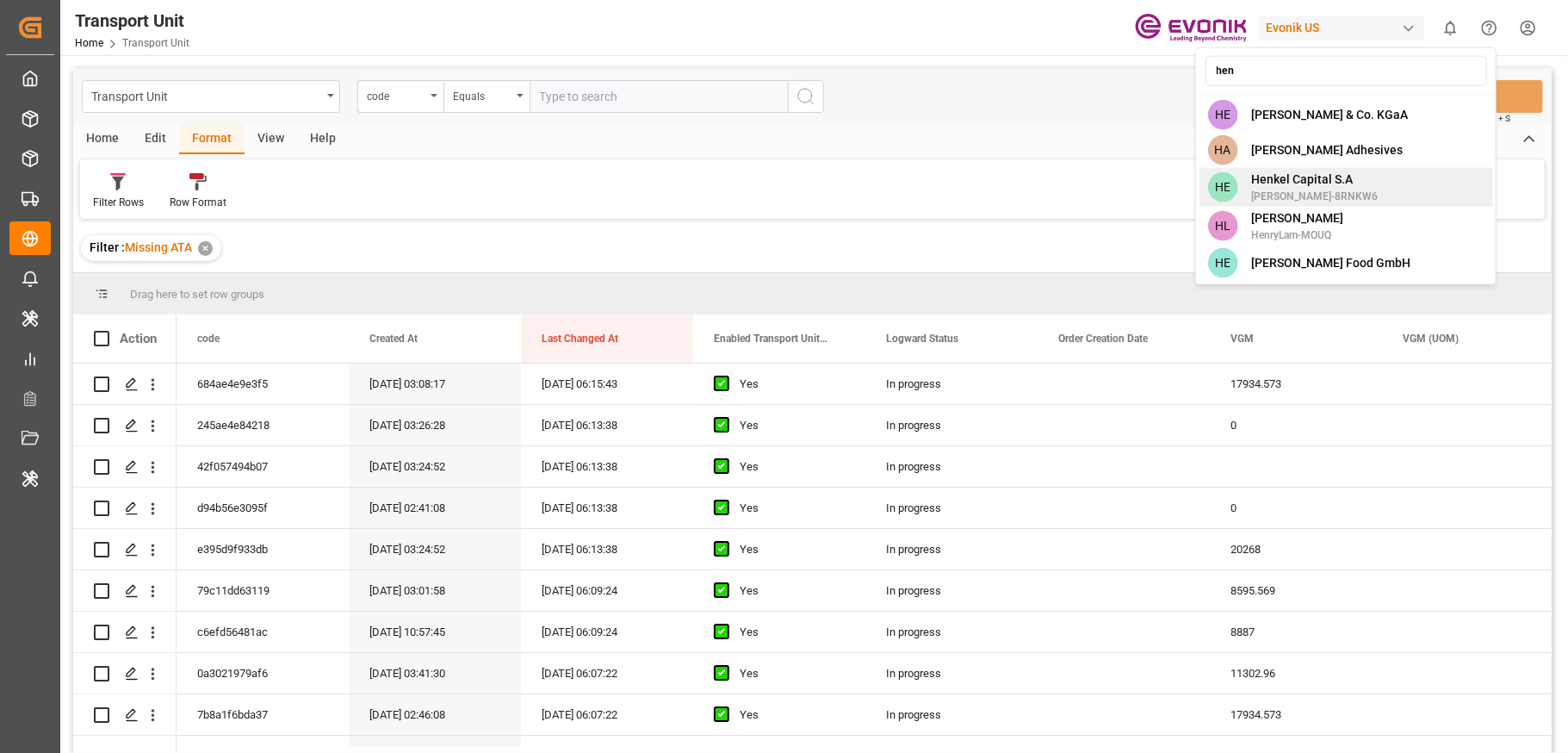
type input "hen"
click at [1363, 182] on div "HE [PERSON_NAME] Capital [PERSON_NAME]-8RNKW6" at bounding box center [1347, 186] width 294 height 39
